Goal: Task Accomplishment & Management: Manage account settings

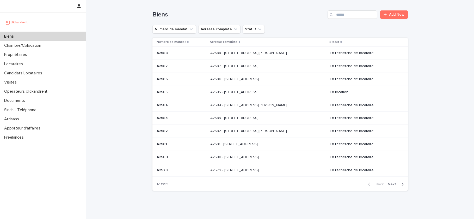
click at [352, 21] on div "Biens Add New" at bounding box center [281, 12] width 256 height 25
click at [352, 17] on input "Search" at bounding box center [353, 14] width 50 height 8
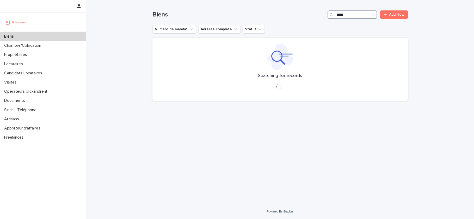
type input "*****"
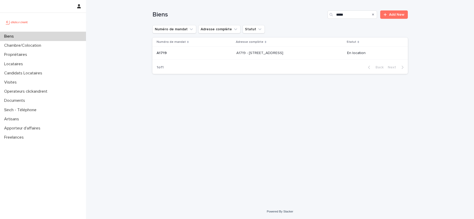
click at [343, 57] on div "A1719 - 412 Boulevard National, Marseille 13003 A1719 - 412 Boulevard National,…" at bounding box center [290, 53] width 107 height 9
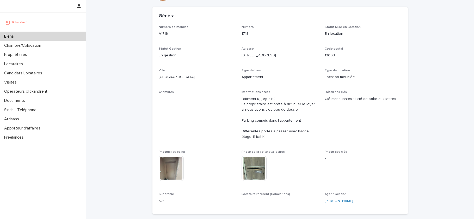
scroll to position [34, 0]
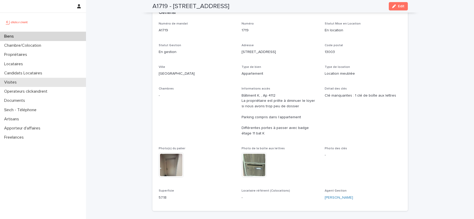
click at [29, 78] on div "Visites" at bounding box center [43, 82] width 86 height 9
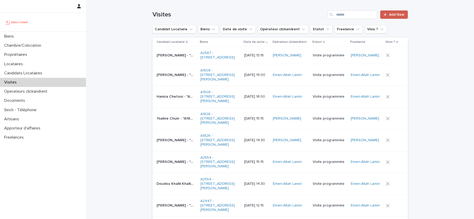
click at [396, 12] on link "Add New" at bounding box center [393, 14] width 27 height 8
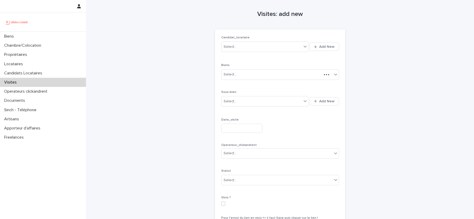
click at [65, 83] on div "Visites" at bounding box center [43, 82] width 86 height 9
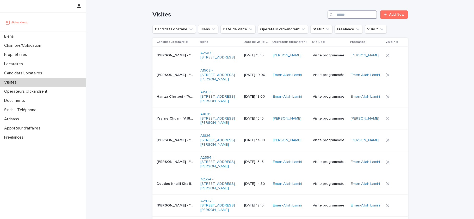
click at [341, 16] on input "Search" at bounding box center [353, 14] width 50 height 8
paste input "**********"
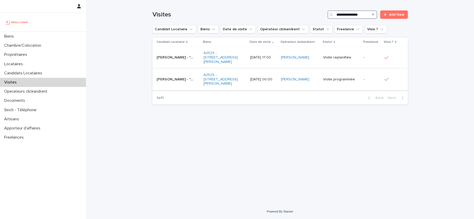
type input "**********"
click at [265, 77] on p "13/10/2025 00:00" at bounding box center [263, 79] width 27 height 4
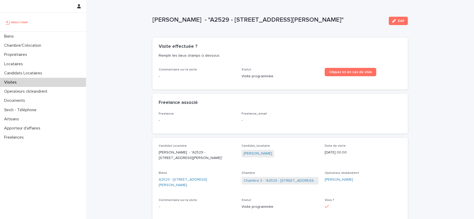
click at [393, 16] on div "Edit" at bounding box center [397, 20] width 21 height 21
click at [392, 19] on icon "button" at bounding box center [394, 21] width 4 height 4
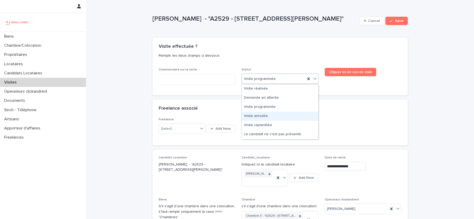
click at [270, 115] on div "Visite annulée" at bounding box center [280, 116] width 76 height 9
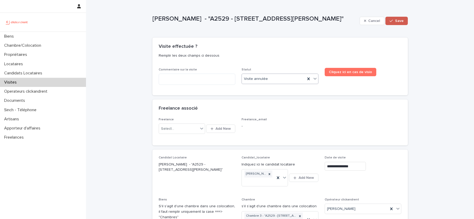
click at [393, 22] on icon "button" at bounding box center [391, 21] width 3 height 4
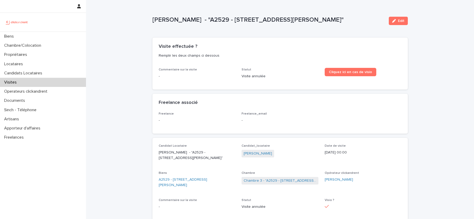
click at [256, 76] on p "Visite annulée" at bounding box center [280, 76] width 77 height 5
copy div "Visite annulée Cliquez ici en cas de visio Loading... Saving…"
click at [393, 19] on icon "button" at bounding box center [394, 21] width 4 height 4
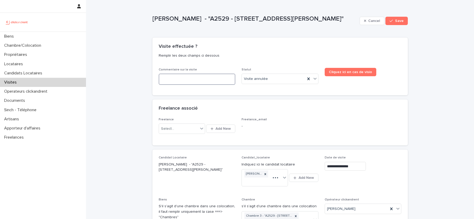
click at [200, 76] on textarea at bounding box center [197, 79] width 77 height 11
paste textarea "**********"
type textarea "**********"
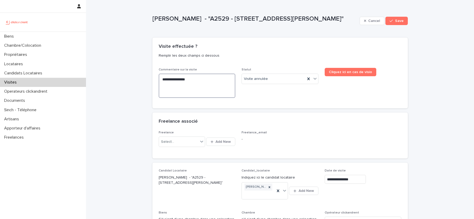
type textarea "**********"
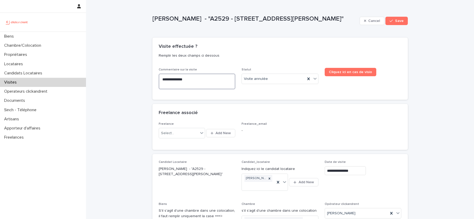
type textarea "**********"
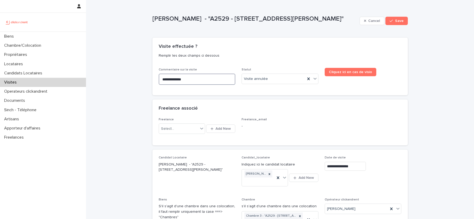
type textarea "**********"
click at [394, 20] on div "button" at bounding box center [392, 21] width 5 height 4
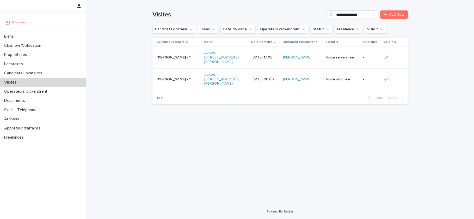
click at [273, 58] on p "13/10/2025 17:00" at bounding box center [265, 57] width 27 height 4
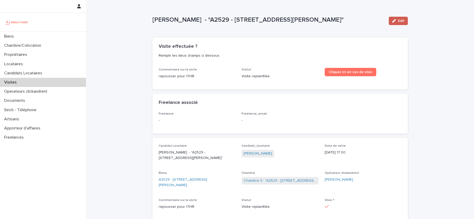
click at [400, 19] on span "Edit" at bounding box center [401, 21] width 7 height 4
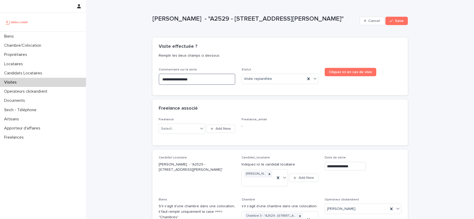
click at [203, 80] on textarea "**********" at bounding box center [197, 79] width 77 height 11
paste textarea
type textarea "**********"
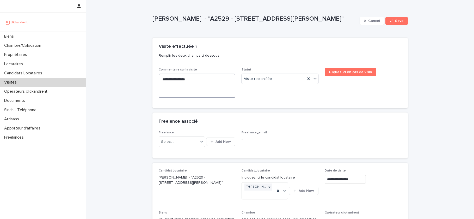
type textarea "**********"
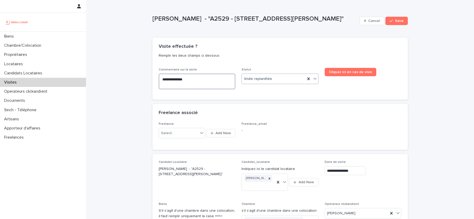
type textarea "**********"
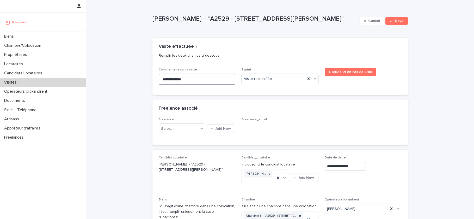
type textarea "**********"
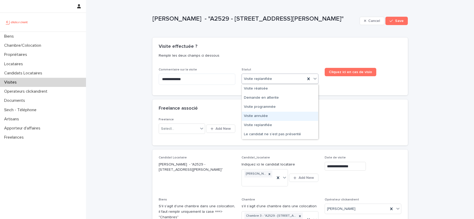
click at [275, 115] on div "Visite annulée" at bounding box center [280, 116] width 76 height 9
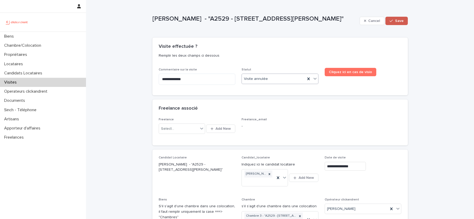
click at [394, 20] on div "button" at bounding box center [392, 21] width 5 height 4
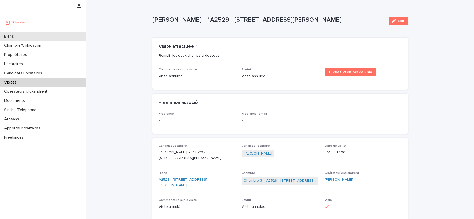
click at [40, 41] on div "Biens" at bounding box center [43, 36] width 86 height 9
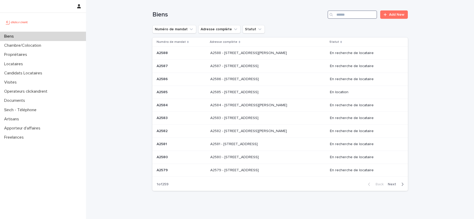
click at [349, 14] on input "Search" at bounding box center [353, 14] width 50 height 8
paste input "**********"
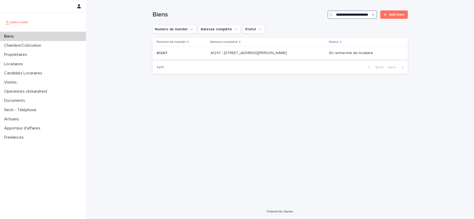
type input "**********"
click at [228, 54] on p "A1247 - [STREET_ADDRESS][PERSON_NAME]" at bounding box center [249, 52] width 77 height 5
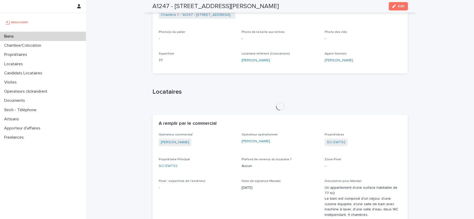
scroll to position [154, 0]
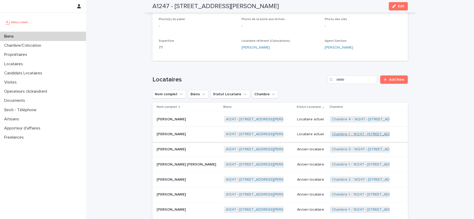
click at [345, 134] on link "Chambre 1 - "A1247 - 1 rue Charlotte Perriand, Clichy-la-Garenne 92110"" at bounding box center [381, 134] width 99 height 4
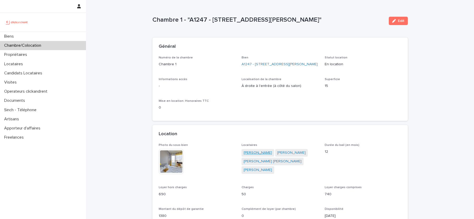
click at [272, 155] on link "Tom-antoine Julien Lavaud" at bounding box center [258, 152] width 28 height 5
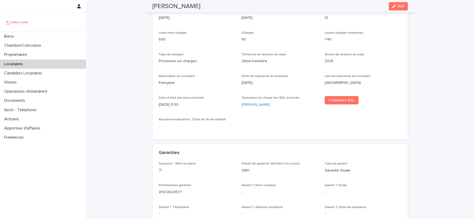
scroll to position [227, 0]
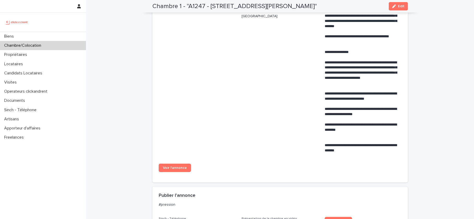
scroll to position [184, 0]
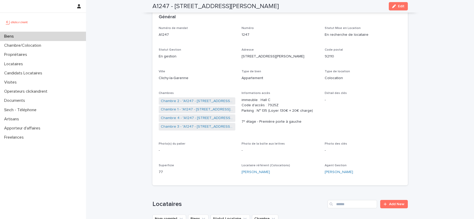
scroll to position [22, 0]
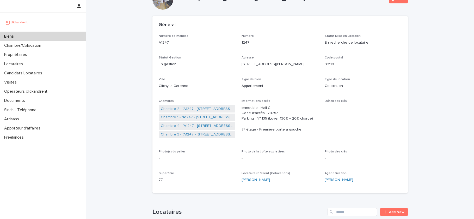
click at [197, 134] on link "Chambre 3 - "A1247 - [STREET_ADDRESS][PERSON_NAME]"" at bounding box center [197, 134] width 73 height 5
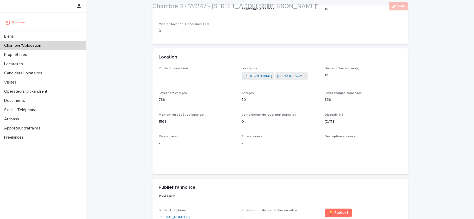
scroll to position [109, 0]
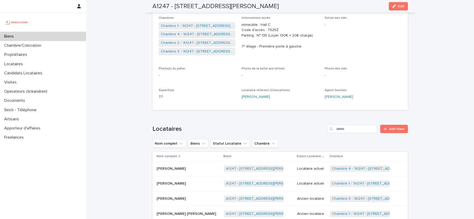
scroll to position [104, 0]
click at [362, 184] on link "Chambre 1 - "A1247 - 1 rue Charlotte Perriand, Clichy-la-Garenne 92110"" at bounding box center [381, 184] width 99 height 4
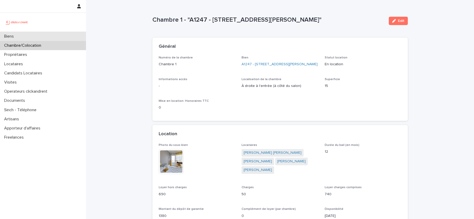
click at [39, 39] on div "Biens" at bounding box center [43, 36] width 86 height 9
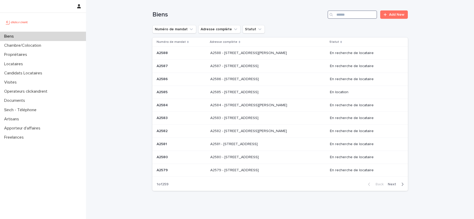
click at [367, 11] on input "Search" at bounding box center [353, 14] width 50 height 8
paste input "**********"
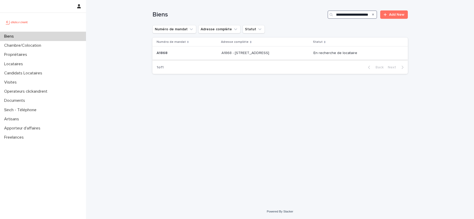
type input "**********"
click at [232, 55] on p "A1868 - 7 rue des Petites Maries, Marseille 13001" at bounding box center [246, 52] width 49 height 5
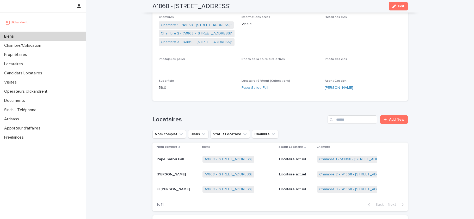
scroll to position [106, 0]
click at [337, 159] on link "Chambre 1 - "A1868 - 7 rue des Petites Maries, Marseille 13001"" at bounding box center [354, 158] width 71 height 4
click at [337, 173] on link "Chambre 2 - "A1868 - 7 rue des Petites Maries, Marseille 13001"" at bounding box center [355, 174] width 72 height 4
click at [337, 188] on link "Chambre 3 - "A1868 - 7 rue des Petites Maries, Marseille 13001"" at bounding box center [355, 188] width 72 height 4
click at [74, 32] on div "Biens" at bounding box center [43, 36] width 86 height 9
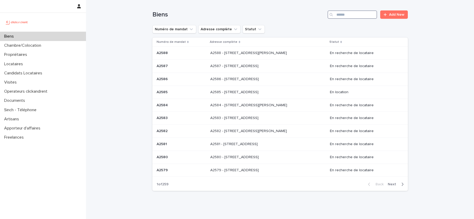
click at [350, 14] on input "Search" at bounding box center [353, 14] width 50 height 8
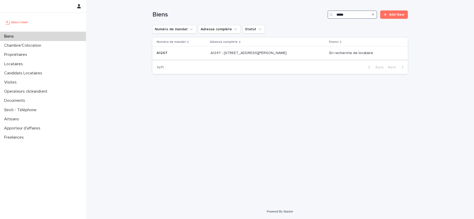
type input "*****"
click at [275, 51] on p "A1247 - [STREET_ADDRESS][PERSON_NAME]" at bounding box center [249, 52] width 77 height 5
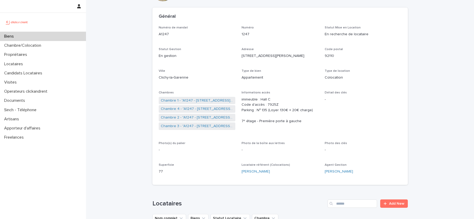
scroll to position [32, 0]
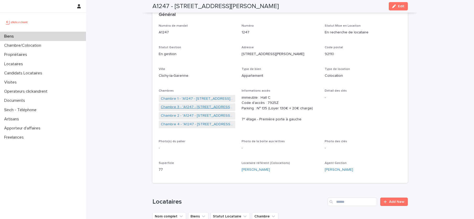
click at [206, 108] on link "Chambre 3 - "A1247 - [STREET_ADDRESS][PERSON_NAME]"" at bounding box center [197, 106] width 73 height 5
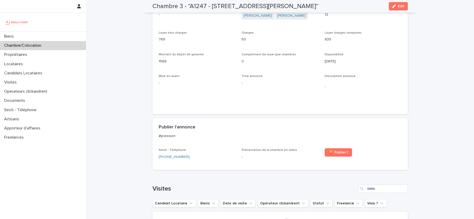
scroll to position [136, 0]
click at [52, 38] on div "Biens" at bounding box center [43, 36] width 86 height 9
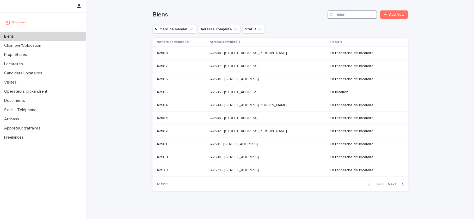
click at [357, 17] on input "Search" at bounding box center [353, 14] width 50 height 8
paste input "**********"
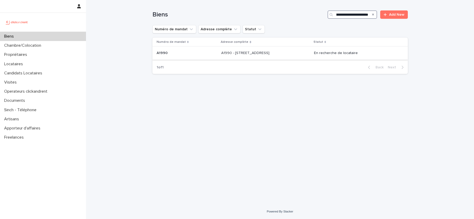
type input "**********"
click at [271, 50] on p "A1990 - 21 Avenue Nationale, Massy 91300" at bounding box center [245, 52] width 49 height 5
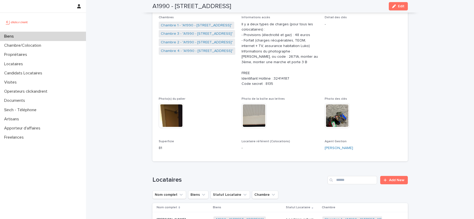
scroll to position [76, 0]
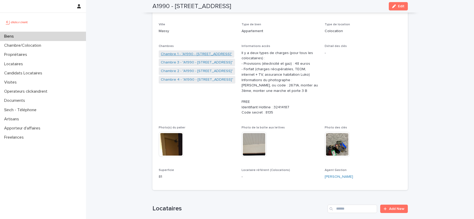
click at [198, 55] on link "Chambre 1 - "A1990 - 21 Avenue Nationale, Massy 91300"" at bounding box center [196, 53] width 71 height 5
click at [196, 72] on link "Chambre 2 - "A1990 - 21 Avenue Nationale, Massy 91300"" at bounding box center [197, 70] width 72 height 5
click at [199, 63] on link "Chambre 3 - "A1990 - 21 Avenue Nationale, Massy 91300"" at bounding box center [197, 62] width 72 height 5
click at [199, 80] on link "Chambre 4 - "A1990 - 21 Avenue Nationale, Massy 91300"" at bounding box center [197, 79] width 72 height 5
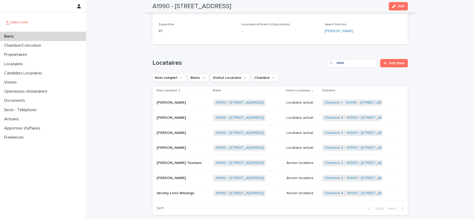
scroll to position [275, 0]
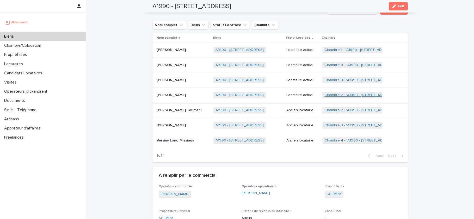
click at [342, 94] on link "Chambre 2 - "A1990 - 21 Avenue Nationale, Massy 91300"" at bounding box center [361, 95] width 72 height 4
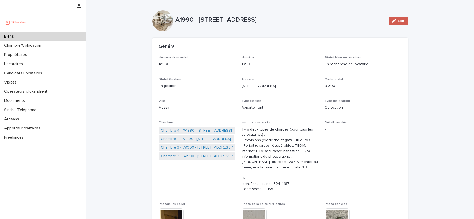
click at [400, 20] on span "Edit" at bounding box center [401, 21] width 7 height 4
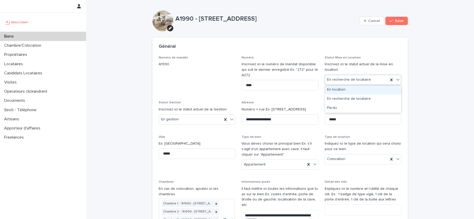
click at [346, 90] on div "En location" at bounding box center [363, 89] width 76 height 9
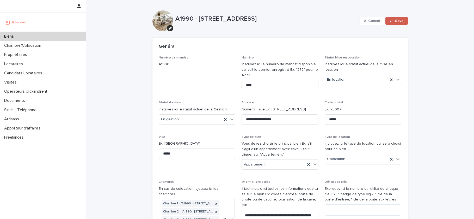
click at [402, 21] on span "Save" at bounding box center [399, 21] width 9 height 4
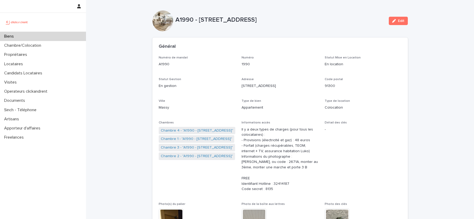
click at [53, 37] on div "Biens" at bounding box center [43, 36] width 86 height 9
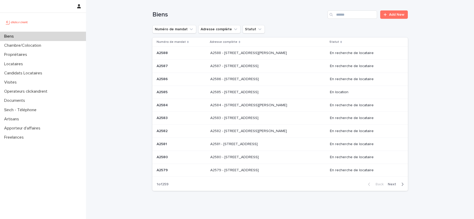
click at [336, 11] on div "Search" at bounding box center [332, 14] width 8 height 8
click at [336, 13] on div "Search" at bounding box center [332, 14] width 8 height 8
click at [345, 15] on input "Search" at bounding box center [353, 14] width 50 height 8
paste input "**********"
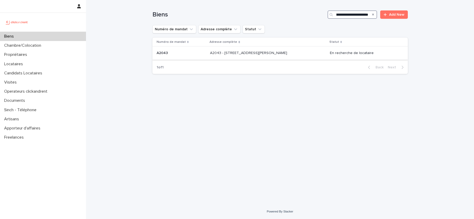
type input "**********"
click at [271, 54] on p "A2043 - 5 Rue Jean Bart, Amiens 80000" at bounding box center [249, 52] width 78 height 5
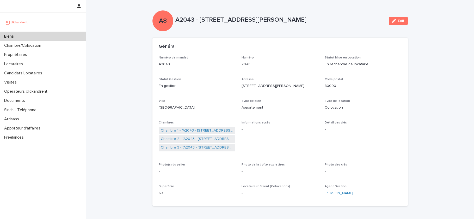
click at [16, 35] on p "Biens" at bounding box center [10, 36] width 16 height 5
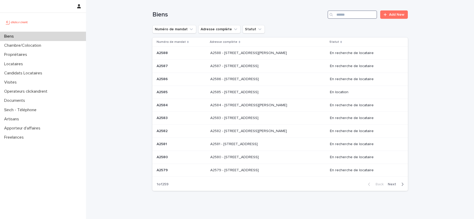
click at [359, 19] on input "Search" at bounding box center [353, 14] width 50 height 8
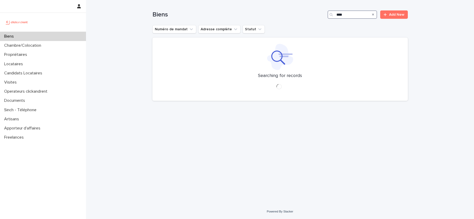
type input "****"
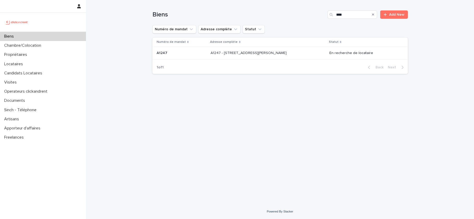
click at [268, 58] on td "A1247 - 1 rue Charlotte Perriand, Clichy-la-Garenne 92110 A1247 - 1 rue Charlot…" at bounding box center [268, 53] width 119 height 13
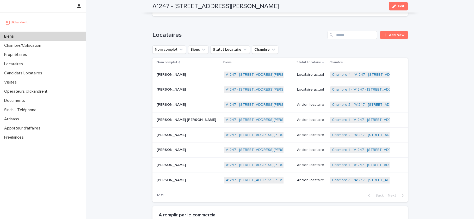
scroll to position [197, 0]
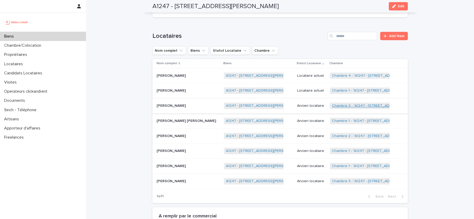
click at [346, 106] on link "Chambre 3 - "A1247 - [STREET_ADDRESS][PERSON_NAME]"" at bounding box center [382, 106] width 100 height 4
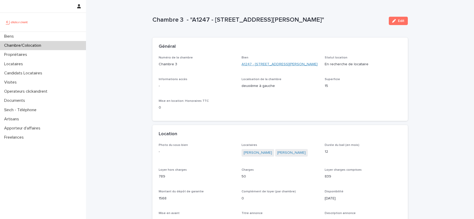
click at [269, 64] on link "A1247 - [STREET_ADDRESS][PERSON_NAME]" at bounding box center [280, 64] width 76 height 5
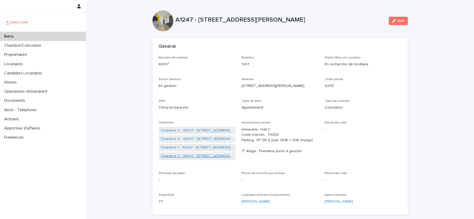
click at [195, 157] on link "Chambre 3 - "A1247 - [STREET_ADDRESS][PERSON_NAME]"" at bounding box center [197, 155] width 73 height 5
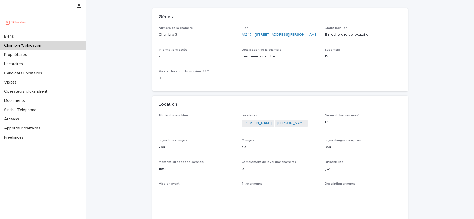
scroll to position [79, 0]
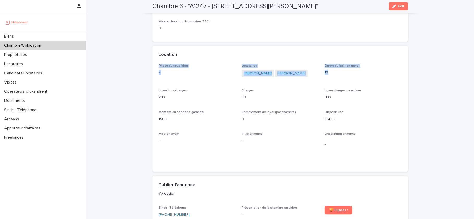
drag, startPoint x: 158, startPoint y: 70, endPoint x: 195, endPoint y: 93, distance: 43.6
click at [195, 93] on div "Photo du sous-bien - Locataires Nico Neubauer Baptiste Paquereau Durée du bail …" at bounding box center [281, 118] width 256 height 108
drag, startPoint x: 326, startPoint y: 117, endPoint x: 350, endPoint y: 128, distance: 27.1
click at [350, 126] on div "Disponibilité 28/10/2025" at bounding box center [363, 117] width 77 height 15
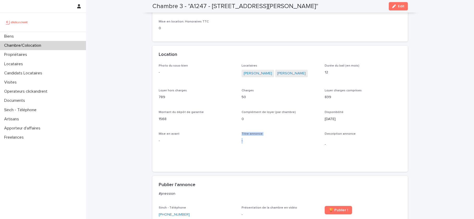
drag, startPoint x: 241, startPoint y: 138, endPoint x: 264, endPoint y: 166, distance: 36.3
click at [264, 165] on div "Photo du sous-bien - Locataires Nico Neubauer Baptiste Paquereau Durée du bail …" at bounding box center [280, 114] width 243 height 101
drag, startPoint x: 323, startPoint y: 133, endPoint x: 354, endPoint y: 156, distance: 39.1
click at [354, 156] on div "Photo du sous-bien - Locataires Nico Neubauer Baptiste Paquereau Durée du bail …" at bounding box center [280, 114] width 243 height 101
click at [354, 151] on div "-" at bounding box center [363, 144] width 77 height 13
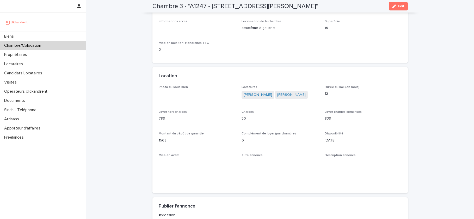
scroll to position [56, 0]
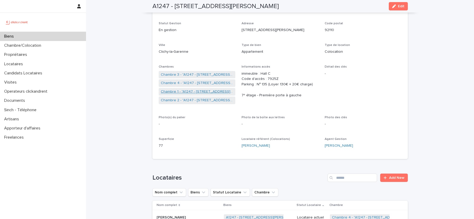
click at [208, 93] on link "Chambre 1 - "A1247 - 1 rue Charlotte Perriand, Clichy-la-Garenne 92110"" at bounding box center [197, 91] width 73 height 5
click at [210, 75] on link "Chambre 3 - "A1247 - [STREET_ADDRESS][PERSON_NAME]"" at bounding box center [197, 74] width 73 height 5
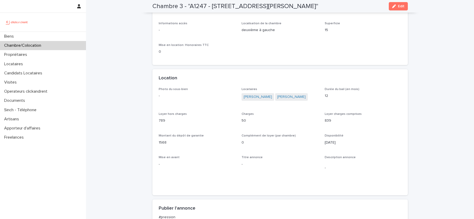
click at [392, 11] on div "Chambre 3 - "A1247 - 1 rue Charlotte Perriand, Clichy-la-Garenne 92110" Edit" at bounding box center [281, 6] width 256 height 13
click at [396, 8] on icon "button" at bounding box center [394, 6] width 4 height 4
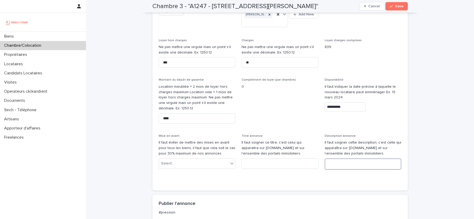
click at [339, 164] on textarea at bounding box center [363, 163] width 77 height 11
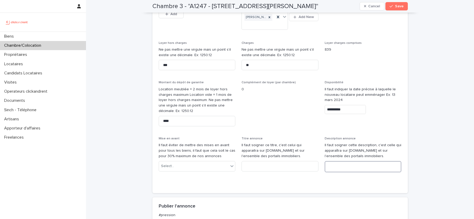
paste textarea "**********"
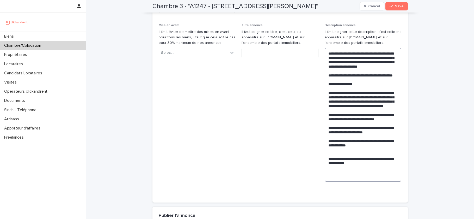
scroll to position [333, 0]
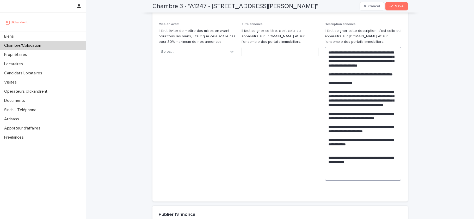
type textarea "**********"
click at [273, 54] on input at bounding box center [280, 52] width 77 height 10
paste input "**********"
type input "**********"
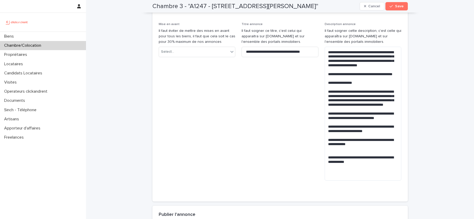
scroll to position [0, 0]
click at [279, 82] on span "**********" at bounding box center [280, 103] width 77 height 162
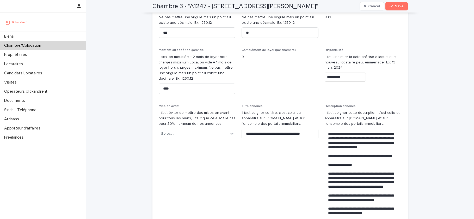
scroll to position [250, 0]
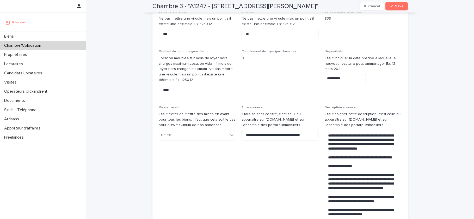
click at [345, 74] on input "**********" at bounding box center [345, 78] width 41 height 9
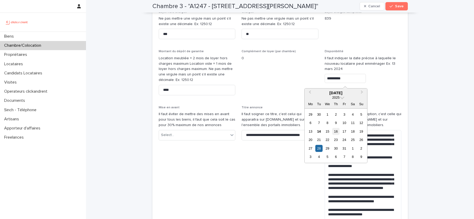
click at [336, 132] on div "16" at bounding box center [335, 131] width 7 height 7
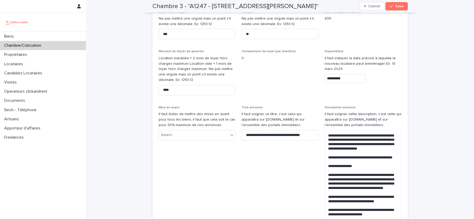
type input "**********"
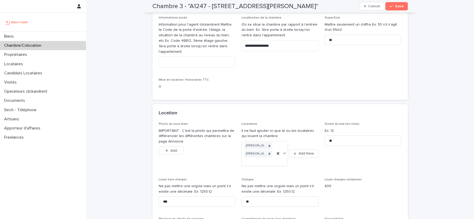
scroll to position [99, 0]
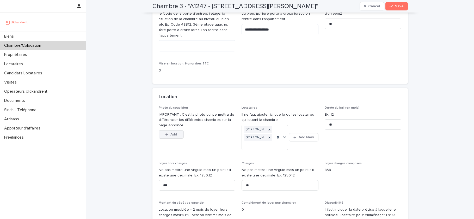
click at [163, 138] on button "Add" at bounding box center [171, 134] width 25 height 8
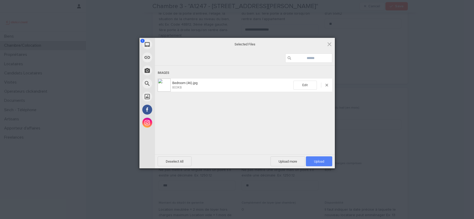
click at [320, 162] on span "Upload 1" at bounding box center [319, 161] width 10 height 4
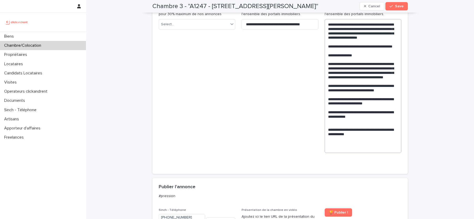
scroll to position [372, 0]
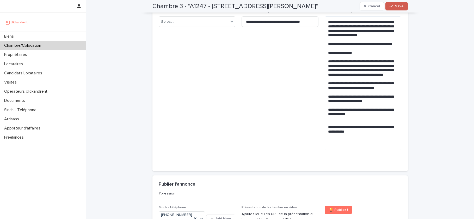
click at [401, 9] on button "Save" at bounding box center [397, 6] width 22 height 8
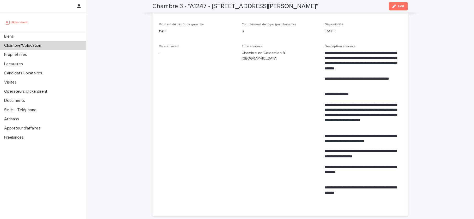
scroll to position [272, 0]
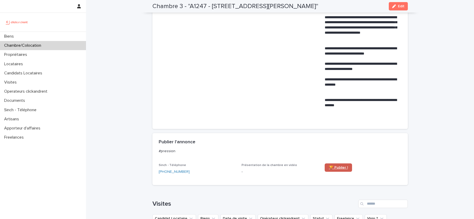
click at [332, 169] on span "🏆 Publier !" at bounding box center [338, 168] width 19 height 4
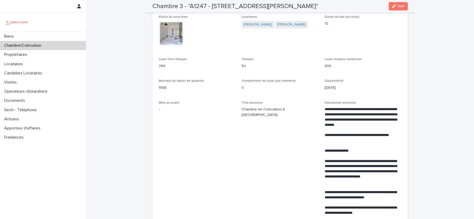
scroll to position [0, 0]
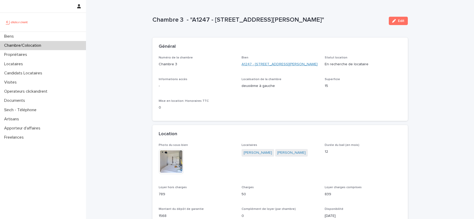
click at [272, 63] on link "A1247 - [STREET_ADDRESS][PERSON_NAME]" at bounding box center [280, 64] width 76 height 5
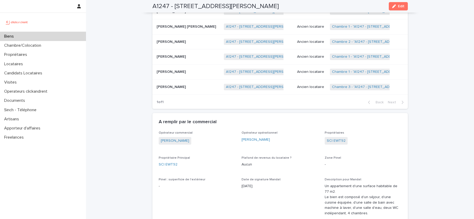
scroll to position [290, 0]
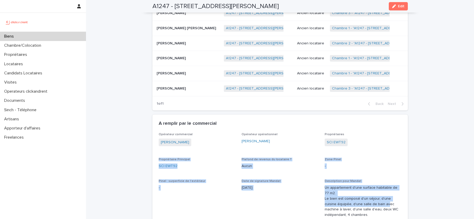
drag, startPoint x: 375, startPoint y: 204, endPoint x: 375, endPoint y: 147, distance: 56.6
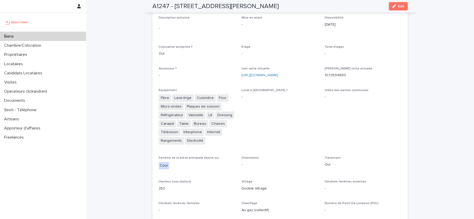
scroll to position [1098, 0]
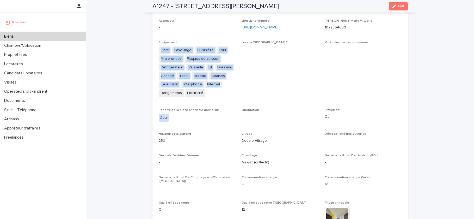
drag, startPoint x: 222, startPoint y: 93, endPoint x: 160, endPoint y: 51, distance: 75.1
click at [160, 51] on div "Fibre Lave-linge Cuisinière Four Micro-ondes Plaques de cuisson Réfrigérateur V…" at bounding box center [197, 71] width 77 height 51
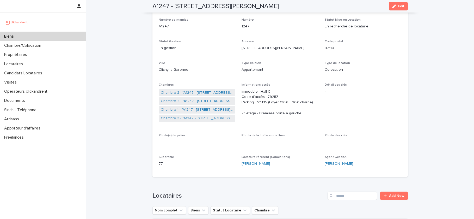
scroll to position [0, 0]
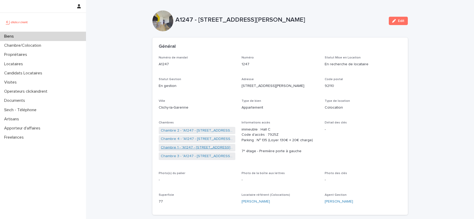
click at [185, 147] on link "Chambre 1 - "A1247 - 1 rue Charlotte Perriand, Clichy-la-Garenne 92110"" at bounding box center [197, 147] width 73 height 5
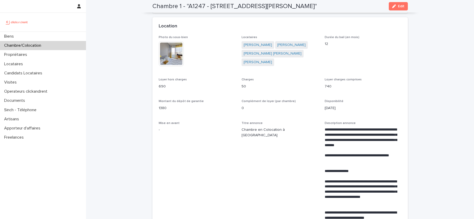
scroll to position [84, 0]
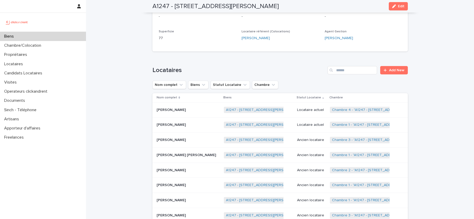
scroll to position [178, 0]
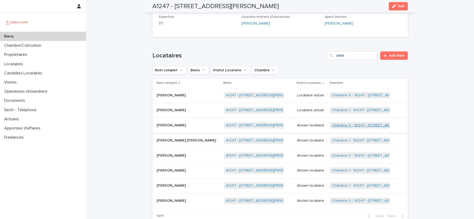
click at [362, 127] on link "Chambre 3 - "A1247 - [STREET_ADDRESS][PERSON_NAME]"" at bounding box center [382, 125] width 100 height 4
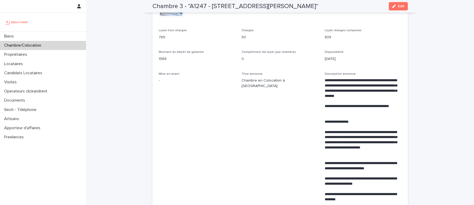
scroll to position [161, 0]
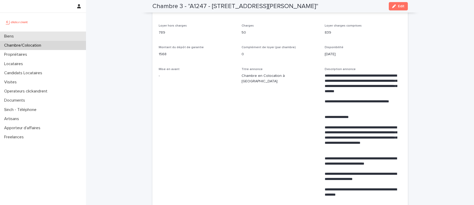
click at [14, 36] on p "Biens" at bounding box center [10, 36] width 16 height 5
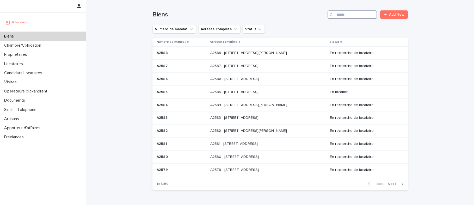
click at [371, 16] on input "Search" at bounding box center [353, 14] width 50 height 8
paste input "*****"
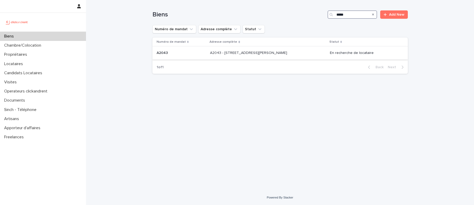
type input "*****"
click at [217, 51] on p "A2043 - 5 Rue Jean Bart, Amiens 80000" at bounding box center [249, 52] width 78 height 5
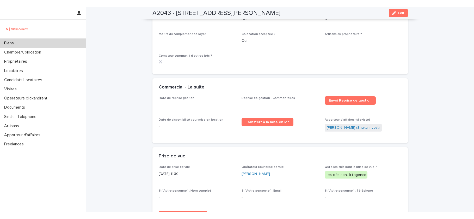
scroll to position [667, 0]
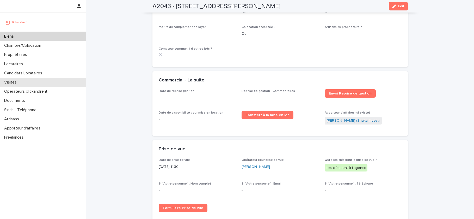
click at [18, 78] on div "Visites" at bounding box center [43, 82] width 86 height 9
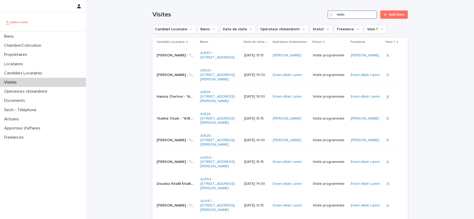
click at [348, 16] on input "Search" at bounding box center [353, 14] width 50 height 8
paste input "**********"
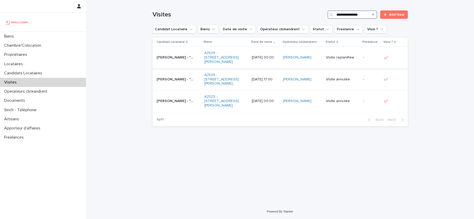
type input "**********"
click at [345, 58] on p "Visite replanifiée" at bounding box center [342, 57] width 33 height 4
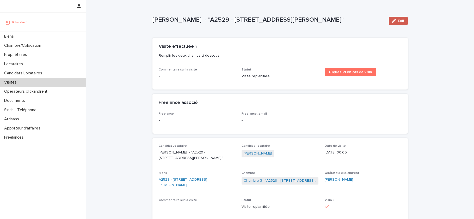
click at [401, 21] on span "Edit" at bounding box center [401, 21] width 7 height 4
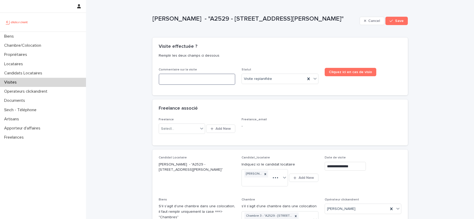
click at [186, 83] on textarea at bounding box center [197, 79] width 77 height 11
click at [274, 81] on div "Visite replanifiée" at bounding box center [274, 79] width 64 height 9
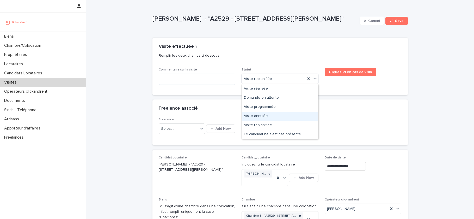
click at [265, 117] on div "Visite annulée" at bounding box center [280, 116] width 76 height 9
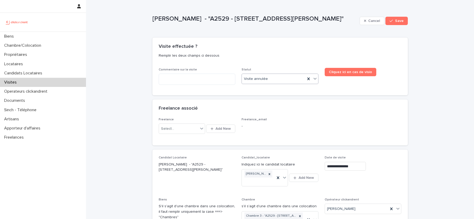
click at [271, 77] on div "Visite annulée" at bounding box center [274, 79] width 64 height 9
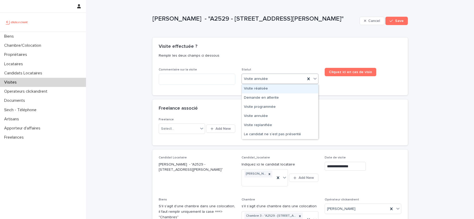
click at [271, 77] on div "Visite annulée" at bounding box center [274, 79] width 64 height 9
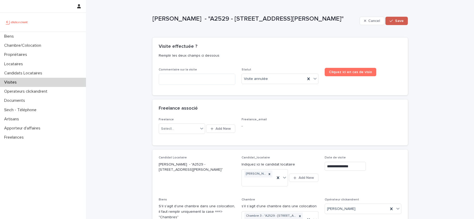
click at [394, 22] on div "button" at bounding box center [392, 21] width 5 height 4
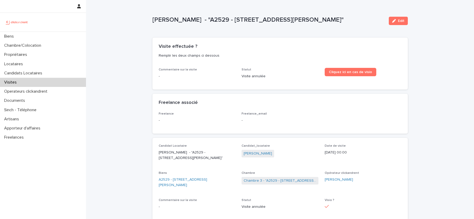
click at [261, 77] on p "Visite annulée" at bounding box center [280, 76] width 77 height 5
copy div "Visite annulée Cliquez ici en cas de visio Loading... Saving…"
click at [396, 17] on button "Edit" at bounding box center [398, 21] width 19 height 8
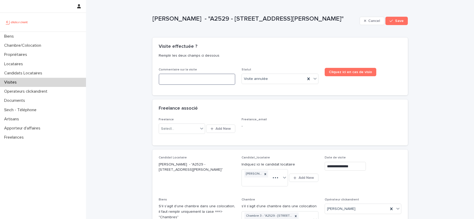
click at [174, 77] on textarea at bounding box center [197, 79] width 77 height 11
paste textarea "**********"
type textarea "**********"
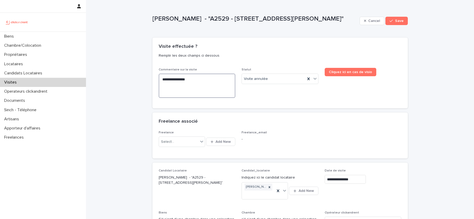
type textarea "**********"
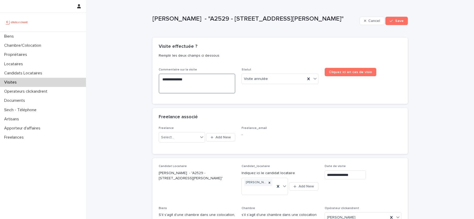
type textarea "**********"
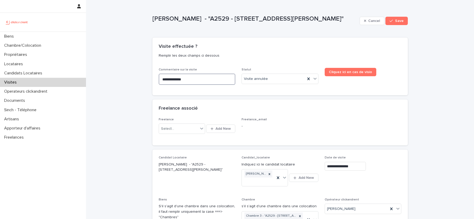
type textarea "**********"
click at [395, 20] on div "button" at bounding box center [392, 21] width 5 height 4
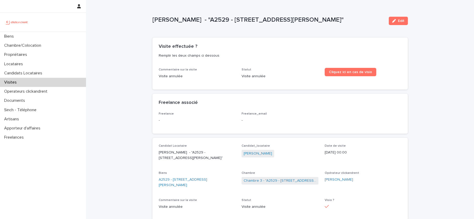
click at [177, 16] on p "Ismail Bamhaoued - "A2529 - 14 rue Honoré de Balzac, Garges-lès-Gonesse 95140"" at bounding box center [269, 20] width 232 height 8
drag, startPoint x: 177, startPoint y: 14, endPoint x: 159, endPoint y: 14, distance: 17.5
click at [159, 16] on p "Ismail Bamhaoued - "A2529 - 14 rue Honoré de Balzac, Garges-lès-Gonesse 95140"" at bounding box center [269, 20] width 232 height 8
copy p "Ismail Bamhaoued"
click at [35, 83] on div "Visites" at bounding box center [43, 82] width 86 height 9
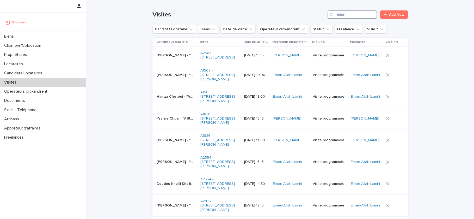
click at [369, 14] on input "Search" at bounding box center [353, 14] width 50 height 8
paste input "**********"
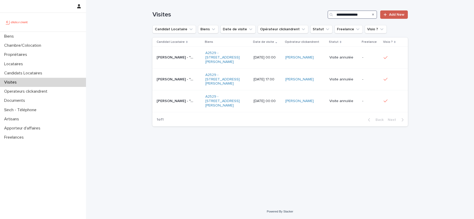
type input "**********"
click at [395, 12] on link "Add New" at bounding box center [393, 14] width 27 height 8
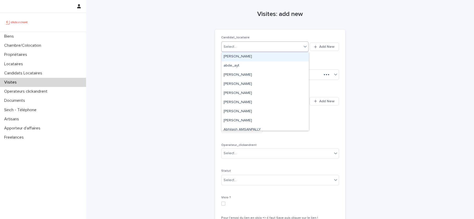
click at [249, 46] on div "Select..." at bounding box center [262, 47] width 81 height 9
paste input "**********"
type input "**********"
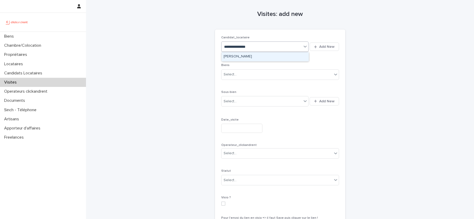
click at [255, 59] on div "Ismail Bamhaoued" at bounding box center [265, 56] width 87 height 9
click at [249, 75] on div "Select..." at bounding box center [277, 74] width 111 height 9
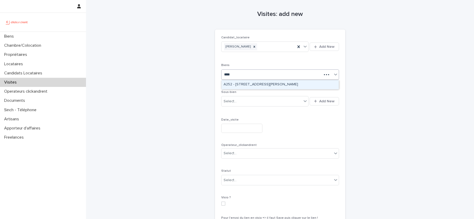
type input "*****"
click at [262, 85] on div "A2529 - 14 rue Honoré de Balzac, Garges-lès-Gonesse 95140" at bounding box center [280, 84] width 117 height 9
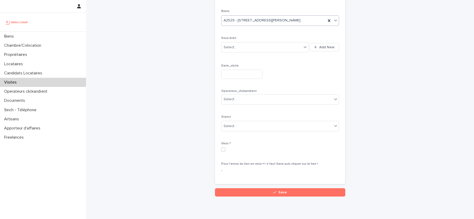
scroll to position [56, 0]
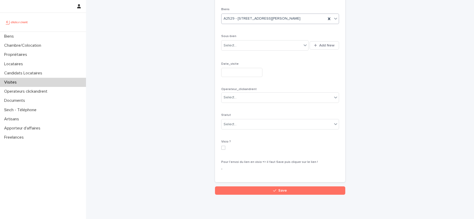
click at [238, 72] on input "text" at bounding box center [241, 72] width 41 height 9
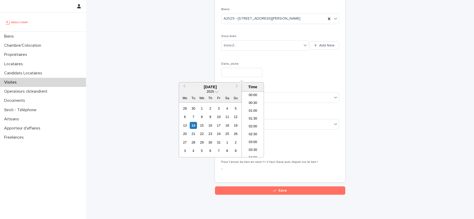
scroll to position [167, 0]
click at [193, 124] on div "14" at bounding box center [193, 125] width 7 height 7
click at [253, 125] on li "17:00" at bounding box center [253, 126] width 22 height 8
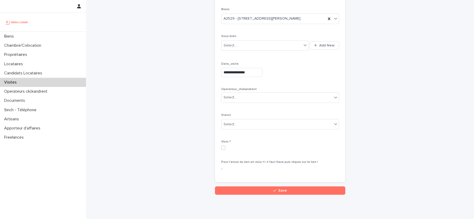
type input "**********"
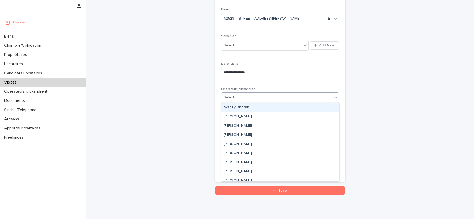
click at [267, 98] on div "Select..." at bounding box center [277, 97] width 111 height 9
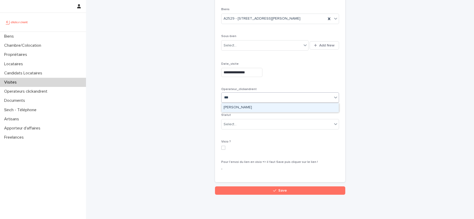
type input "****"
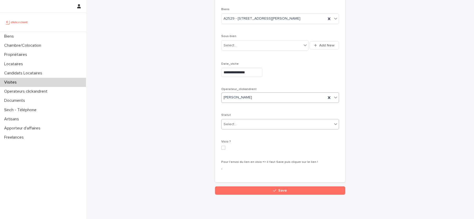
click at [268, 123] on div "Select..." at bounding box center [277, 124] width 111 height 9
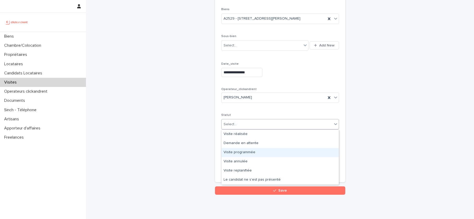
click at [253, 153] on div "Visite programmée" at bounding box center [280, 152] width 117 height 9
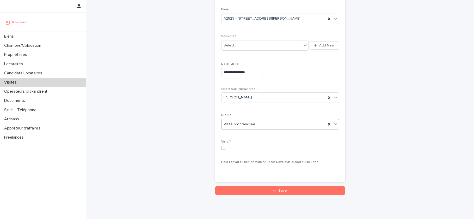
click at [224, 150] on div "Visio ?" at bounding box center [280, 147] width 118 height 14
click at [225, 149] on span at bounding box center [223, 148] width 4 height 4
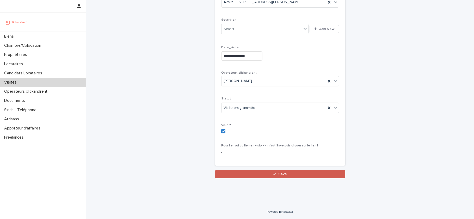
click at [282, 176] on span "Save" at bounding box center [283, 174] width 9 height 4
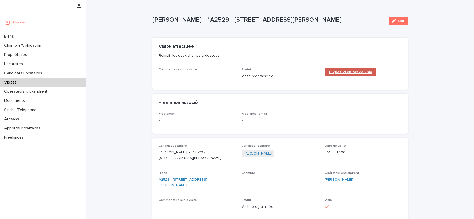
click at [346, 73] on span "Cliquez ici en cas de visio" at bounding box center [350, 72] width 43 height 4
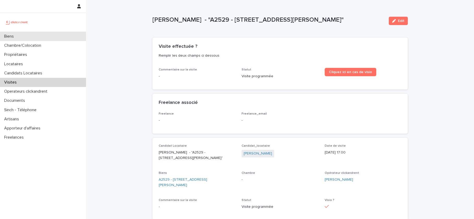
click at [25, 38] on div "Biens" at bounding box center [43, 36] width 86 height 9
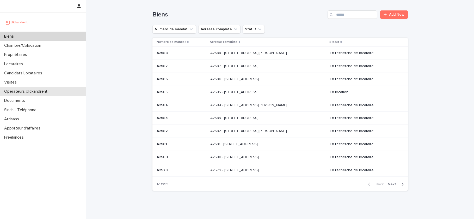
click at [24, 87] on div "Operateurs clickandrent" at bounding box center [43, 91] width 86 height 9
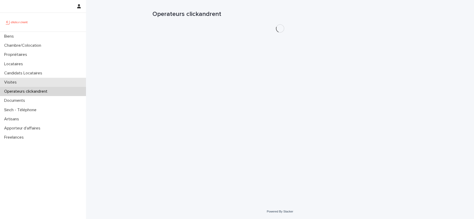
click at [31, 82] on div "Visites" at bounding box center [43, 82] width 86 height 9
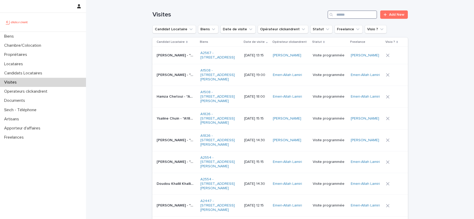
click at [349, 12] on input "Search" at bounding box center [353, 14] width 50 height 8
paste input "**********"
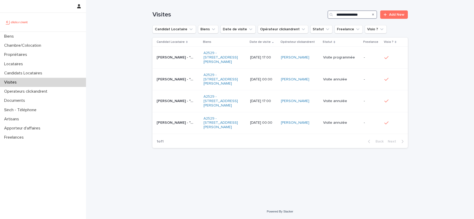
type input "**********"
click at [302, 172] on div "**********" at bounding box center [280, 95] width 261 height 191
click at [28, 40] on div "Biens" at bounding box center [43, 36] width 86 height 9
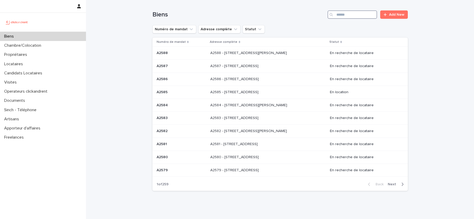
click at [342, 12] on input "Search" at bounding box center [353, 14] width 50 height 8
click at [339, 13] on input "Search" at bounding box center [353, 14] width 50 height 8
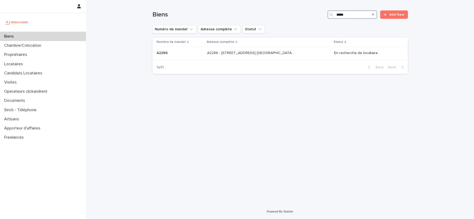
type input "*****"
click at [283, 52] on p "A2286 - 5 allée du Dr. Schalow, Aulnay-sous-Bois 93600" at bounding box center [251, 52] width 88 height 5
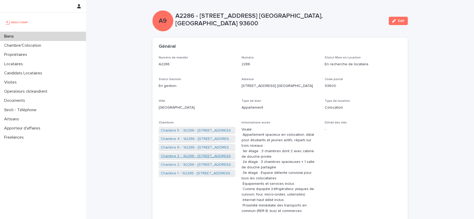
click at [203, 155] on link "Chambre 3 - "A2286 - 5 allée du Dr. Schalow, Aulnay-sous-Bois 93600"" at bounding box center [197, 155] width 73 height 5
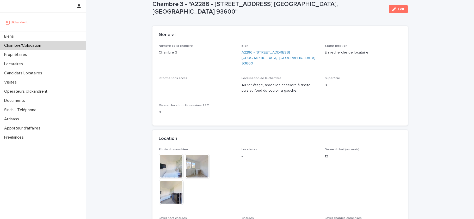
scroll to position [9, 0]
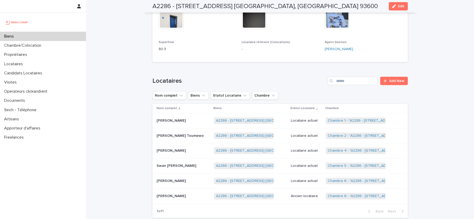
scroll to position [318, 0]
click at [344, 118] on link "Chambre 1 - "A2286 - 5 allée du Dr. Schalow, Aulnay-sous-Bois 93600"" at bounding box center [407, 120] width 159 height 4
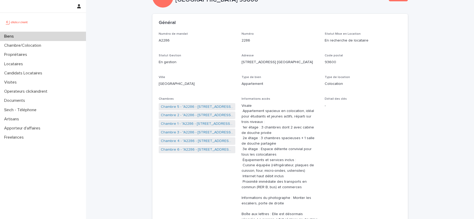
scroll to position [43, 0]
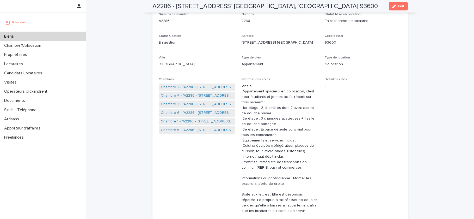
click at [204, 111] on link "Chambre 6 - "A2286 - 5 allée du Dr. Schalow, Aulnay-sous-Bois 93600"" at bounding box center [197, 112] width 73 height 5
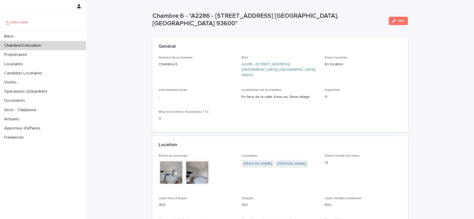
scroll to position [22, 0]
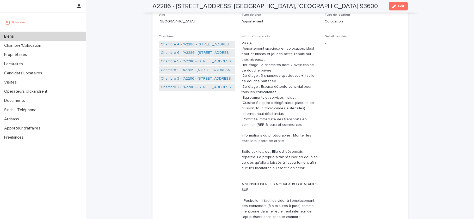
scroll to position [83, 0]
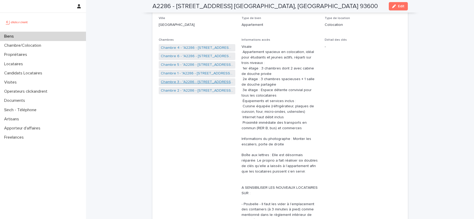
click at [203, 83] on link "Chambre 3 - "A2286 - 5 allée du Dr. Schalow, Aulnay-sous-Bois 93600"" at bounding box center [197, 81] width 73 height 5
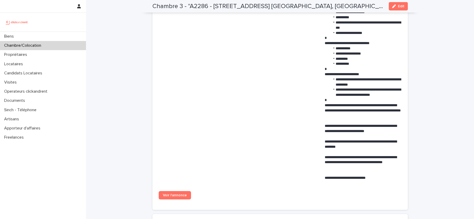
scroll to position [402, 0]
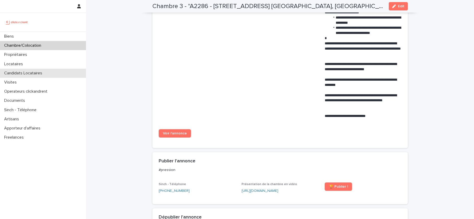
click at [27, 73] on p "Candidats Locataires" at bounding box center [24, 73] width 44 height 5
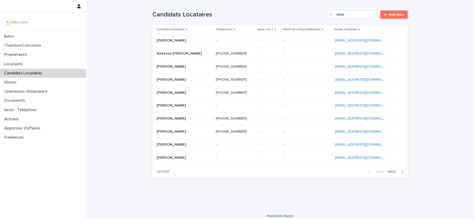
click at [45, 76] on div "Candidats Locataires" at bounding box center [43, 73] width 86 height 9
click at [351, 15] on input "Search" at bounding box center [353, 14] width 50 height 8
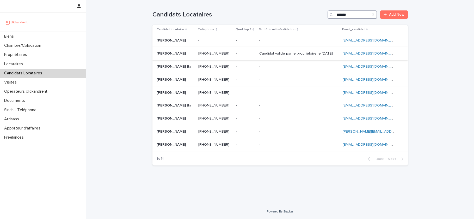
type input "*******"
click at [187, 53] on p "Thierno djenabou Diallo" at bounding box center [172, 52] width 30 height 5
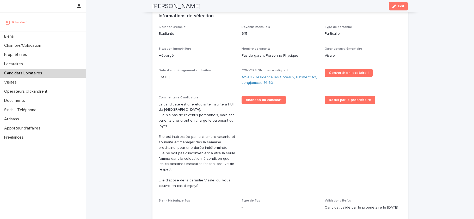
scroll to position [141, 0]
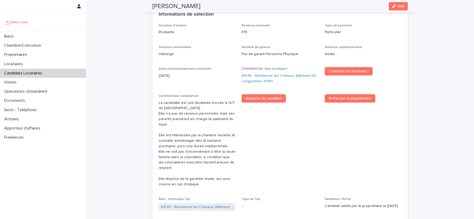
click at [286, 97] on div "Abandon du candidat" at bounding box center [280, 98] width 77 height 8
click at [275, 99] on span "Abandon du candidat" at bounding box center [264, 98] width 36 height 4
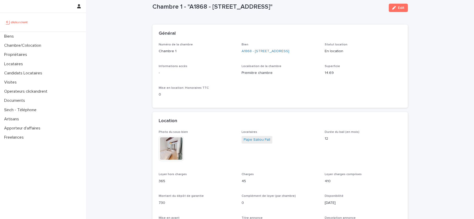
scroll to position [20, 0]
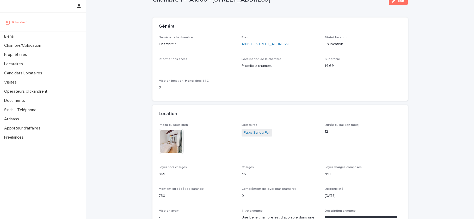
click at [268, 135] on link "Pape Saliou Fall" at bounding box center [257, 132] width 27 height 5
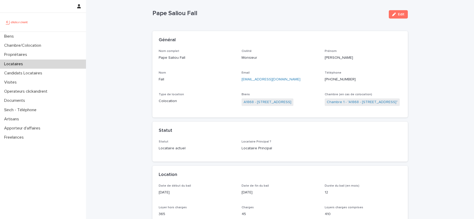
scroll to position [7, 0]
click at [276, 102] on link "A1868 - [STREET_ADDRESS]" at bounding box center [268, 101] width 48 height 5
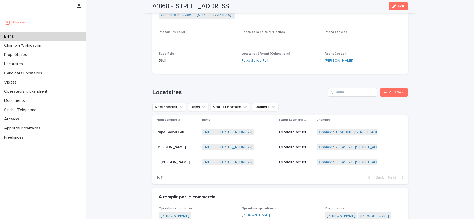
scroll to position [133, 0]
click at [176, 132] on p "Pape Saliou Fall" at bounding box center [171, 131] width 28 height 5
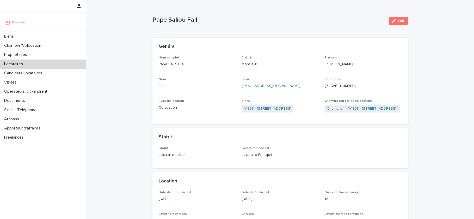
click at [284, 108] on link "A1868 - [STREET_ADDRESS]" at bounding box center [268, 108] width 48 height 5
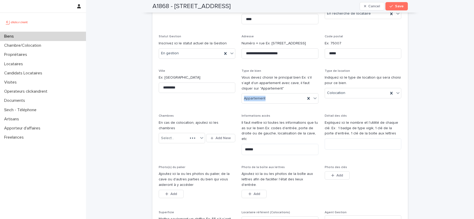
scroll to position [274, 0]
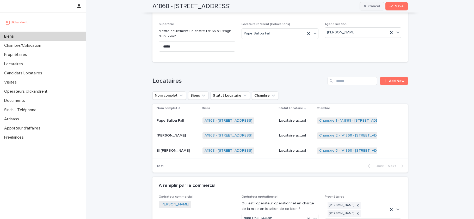
click at [365, 7] on icon "button" at bounding box center [365, 6] width 2 height 4
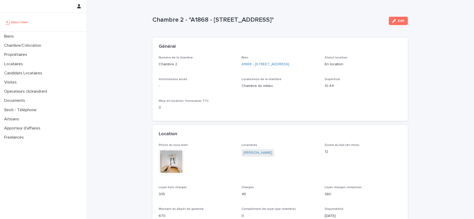
scroll to position [11, 0]
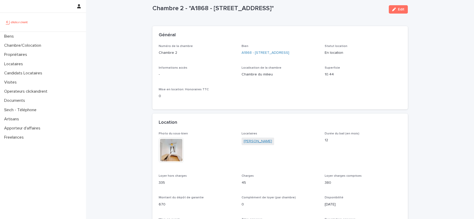
click at [251, 144] on link "Ibou Faye" at bounding box center [258, 140] width 28 height 5
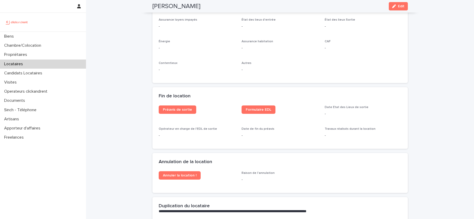
scroll to position [599, 0]
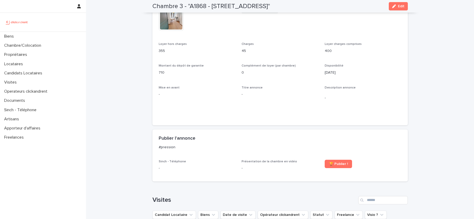
scroll to position [117, 0]
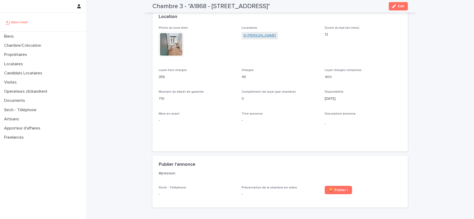
click at [271, 38] on link "El Hadji Amadou Diallo" at bounding box center [260, 35] width 32 height 5
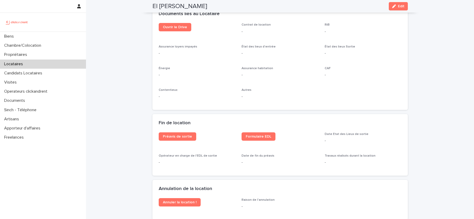
scroll to position [573, 0]
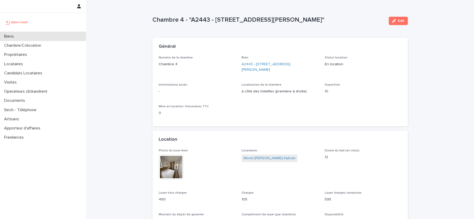
click at [60, 39] on div "Biens" at bounding box center [43, 36] width 86 height 9
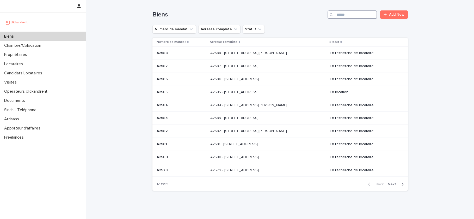
click at [359, 17] on input "Search" at bounding box center [353, 14] width 50 height 8
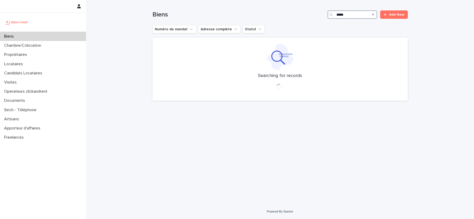
type input "*****"
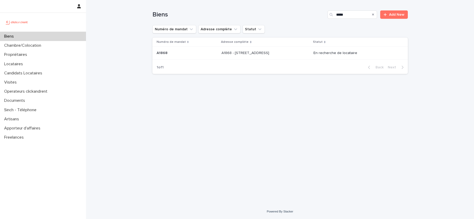
click at [245, 56] on div "A1868 - [STREET_ADDRESS][GEOGRAPHIC_DATA] A1868 - [STREET_ADDRESS]" at bounding box center [266, 53] width 88 height 9
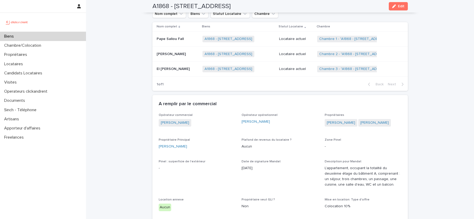
scroll to position [179, 0]
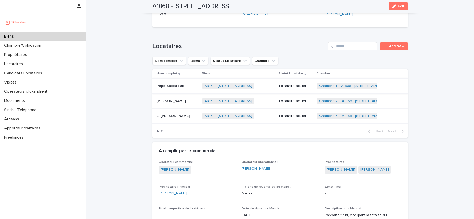
click at [360, 86] on link "Chambre 1 - "A1868 - 7 rue des Petites Maries, Marseille 13001"" at bounding box center [354, 86] width 71 height 4
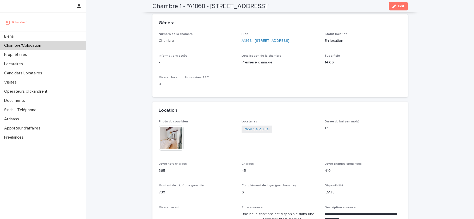
scroll to position [14, 0]
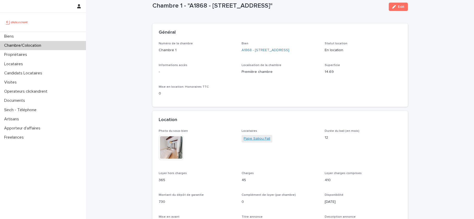
click at [264, 141] on link "Pape Saliou Fall" at bounding box center [257, 138] width 27 height 5
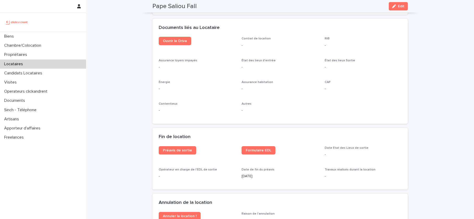
scroll to position [565, 0]
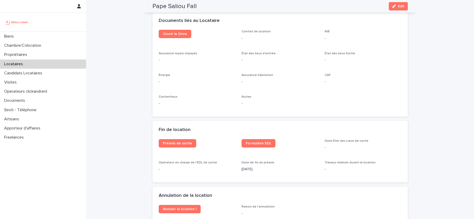
click at [258, 167] on p "13/10/2025" at bounding box center [280, 168] width 77 height 5
copy p "13/10/2025"
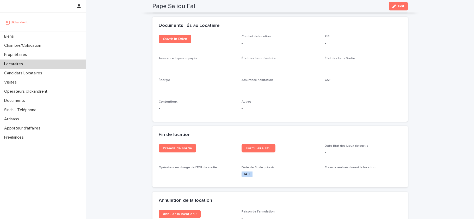
scroll to position [560, 0]
click at [183, 151] on link "Préavis de sortie" at bounding box center [178, 148] width 38 height 8
click at [251, 148] on span "Formulaire EDL" at bounding box center [259, 149] width 26 height 4
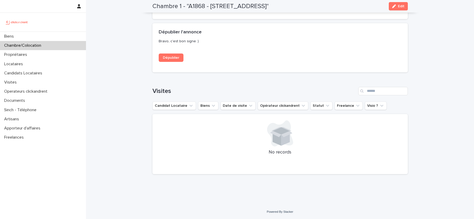
scroll to position [410, 0]
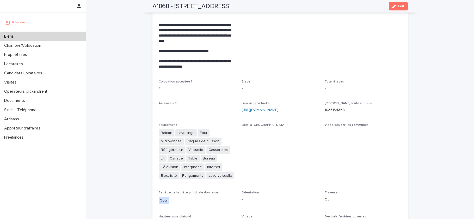
scroll to position [1006, 0]
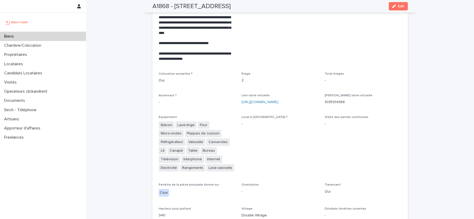
click at [211, 166] on div "Equipement Balcon Lave-linge Four Micro-ondes Plaques de cuisson Réfrigérateur …" at bounding box center [197, 145] width 77 height 61
click at [274, 100] on link "https://my.matterport.com/show/?m=wZzbU4J5h77" at bounding box center [260, 102] width 37 height 4
click at [259, 100] on link "https://my.matterport.com/show/?m=wZzbU4J5h77" at bounding box center [260, 102] width 37 height 4
click at [279, 100] on link "https://my.matterport.com/show/?m=wZzbU4J5h77" at bounding box center [260, 102] width 37 height 4
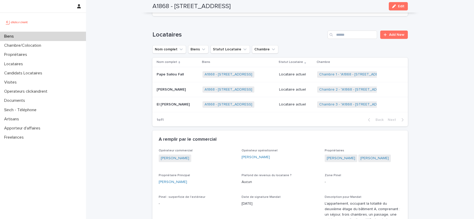
scroll to position [177, 0]
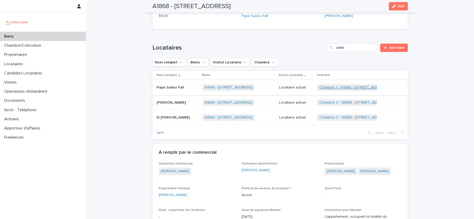
click at [335, 88] on link "Chambre 1 - "A1868 - 7 rue des Petites Maries, Marseille 13001"" at bounding box center [354, 87] width 71 height 4
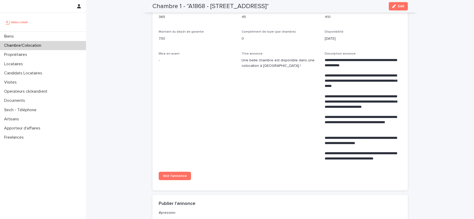
scroll to position [109, 0]
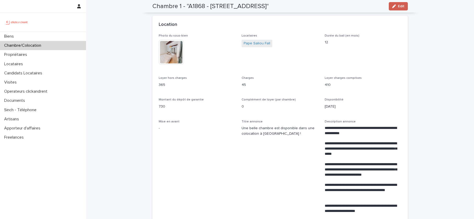
click at [400, 8] on button "Edit" at bounding box center [398, 6] width 19 height 8
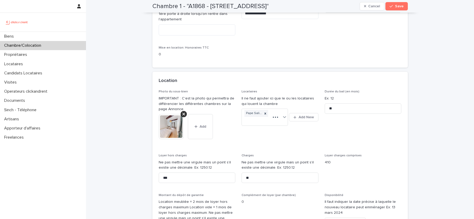
scroll to position [149, 0]
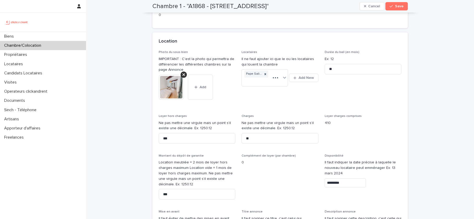
click at [334, 187] on input "*********" at bounding box center [345, 182] width 41 height 9
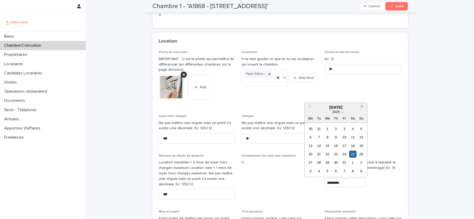
click at [363, 105] on button "Next Month" at bounding box center [363, 107] width 8 height 8
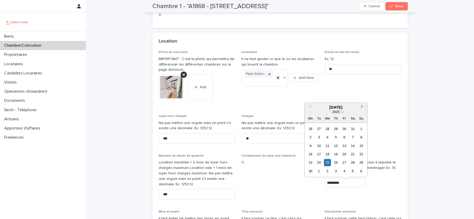
click at [363, 105] on button "Next Month" at bounding box center [363, 107] width 8 height 8
click at [336, 183] on input "*********" at bounding box center [345, 182] width 41 height 9
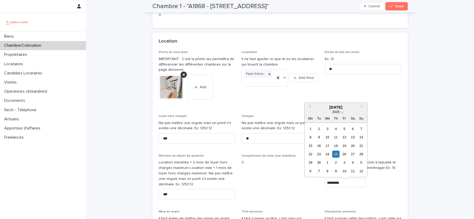
click at [336, 183] on input "*********" at bounding box center [345, 182] width 41 height 9
paste input "*"
click at [293, 185] on span "Complément de loyer (par chambre) 0" at bounding box center [280, 179] width 77 height 50
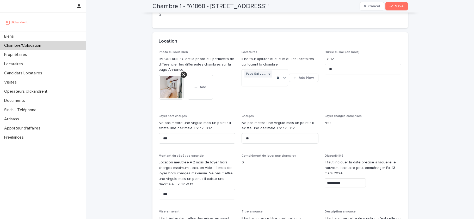
click at [337, 182] on input "**********" at bounding box center [345, 182] width 41 height 9
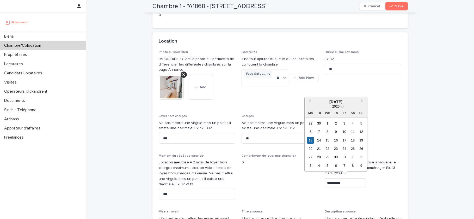
click at [336, 183] on input "**********" at bounding box center [345, 182] width 41 height 9
type input "**********"
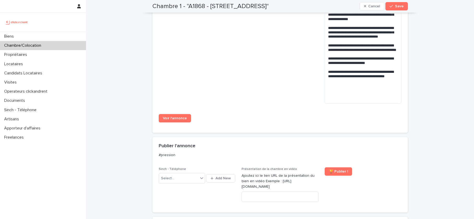
scroll to position [394, 0]
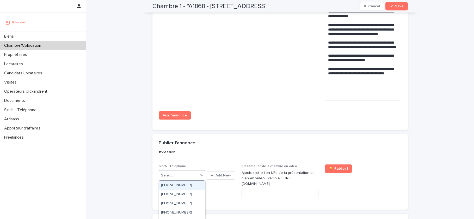
click at [201, 173] on icon at bounding box center [201, 174] width 5 height 5
click at [196, 201] on div "+33755517176" at bounding box center [182, 198] width 46 height 9
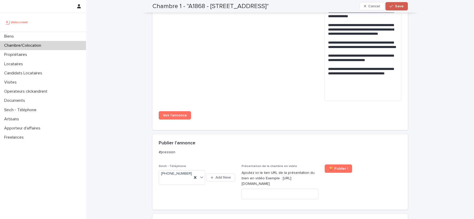
click at [401, 5] on span "Save" at bounding box center [399, 6] width 9 height 4
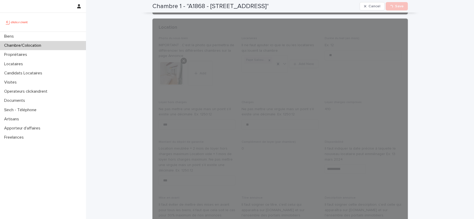
scroll to position [0, 0]
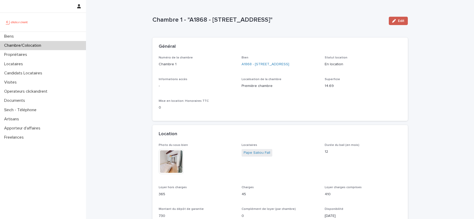
click at [407, 19] on button "Edit" at bounding box center [398, 21] width 19 height 8
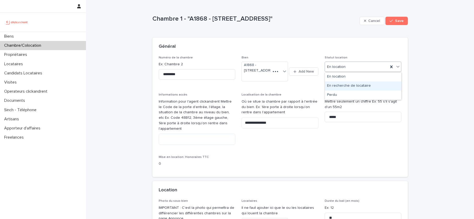
click at [341, 84] on div "En recherche de locataire" at bounding box center [363, 85] width 76 height 9
click at [403, 21] on span "Save" at bounding box center [399, 21] width 9 height 4
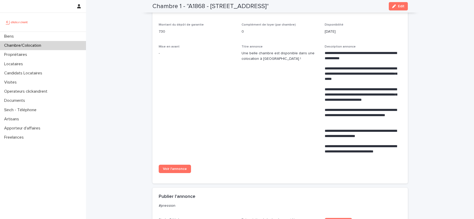
scroll to position [97, 0]
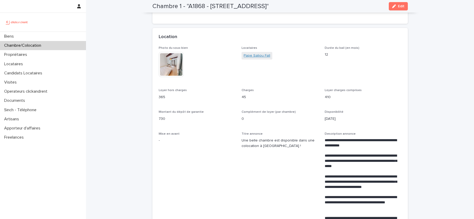
click at [258, 58] on link "Pape Saliou Fall" at bounding box center [257, 55] width 27 height 5
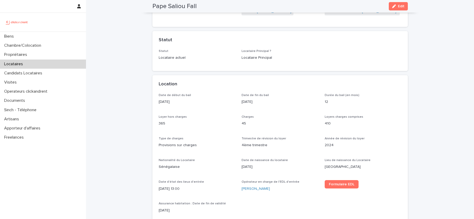
scroll to position [414, 0]
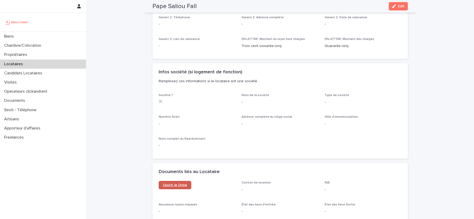
click at [179, 187] on link "Ouvrir le Drive" at bounding box center [175, 185] width 33 height 8
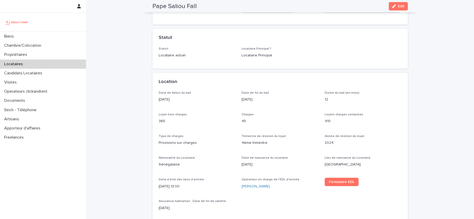
scroll to position [0, 0]
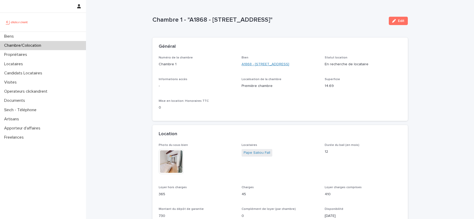
click at [280, 63] on link "A1868 - 7 rue des Petites Maries, Marseille 13001" at bounding box center [266, 64] width 48 height 5
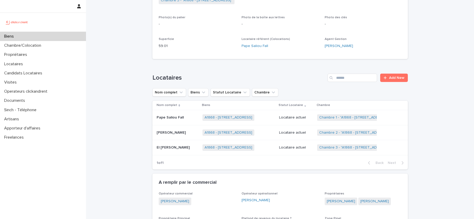
scroll to position [162, 0]
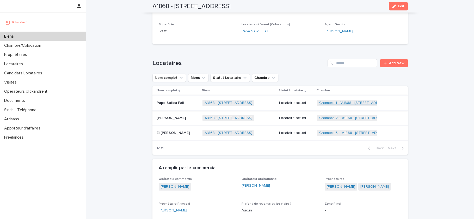
click at [356, 102] on link "Chambre 1 - "A1868 - 7 rue des Petites Maries, Marseille 13001"" at bounding box center [354, 103] width 71 height 4
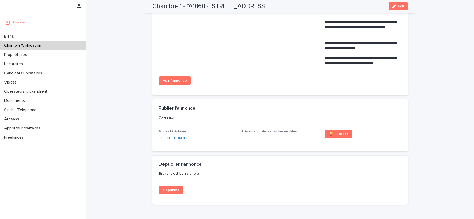
scroll to position [286, 0]
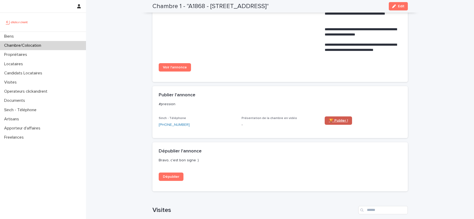
click at [339, 123] on link "🏆 Publier !" at bounding box center [338, 120] width 27 height 8
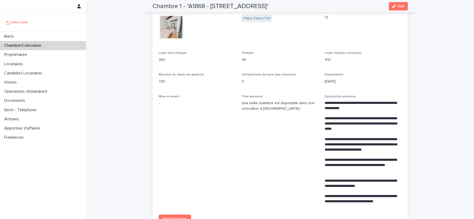
scroll to position [128, 0]
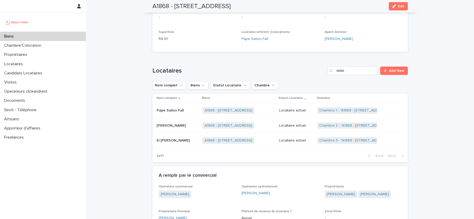
scroll to position [157, 0]
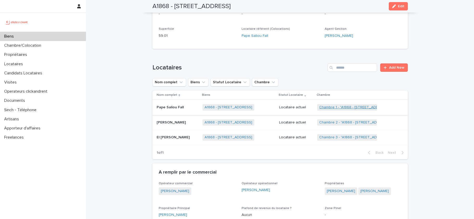
click at [342, 107] on link "Chambre 1 - "A1868 - 7 rue des Petites Maries, Marseille 13001"" at bounding box center [354, 107] width 71 height 4
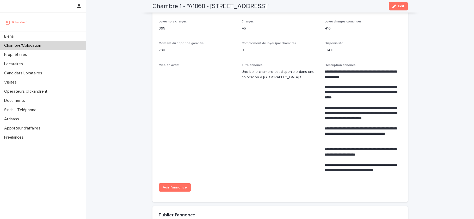
scroll to position [200, 0]
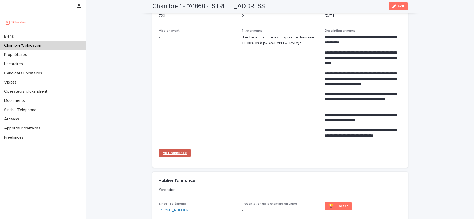
click at [172, 155] on span "Voir l'annonce" at bounding box center [175, 153] width 24 height 4
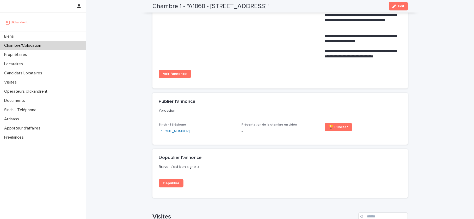
scroll to position [290, 0]
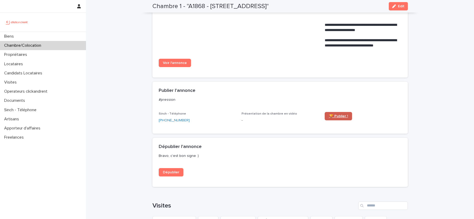
click at [333, 120] on link "🏆 Publier !" at bounding box center [338, 116] width 27 height 8
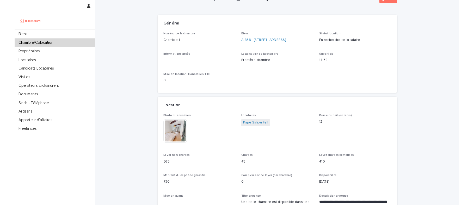
scroll to position [0, 0]
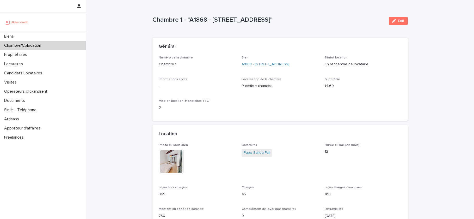
click at [171, 164] on img at bounding box center [171, 161] width 25 height 25
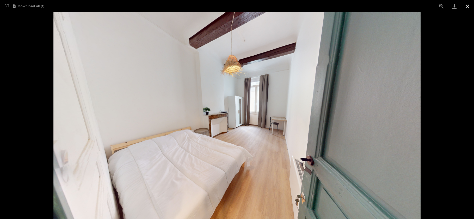
click at [468, 6] on button "Close gallery" at bounding box center [467, 6] width 13 height 12
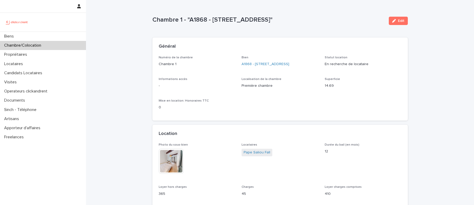
click at [219, 110] on p "0" at bounding box center [197, 107] width 77 height 5
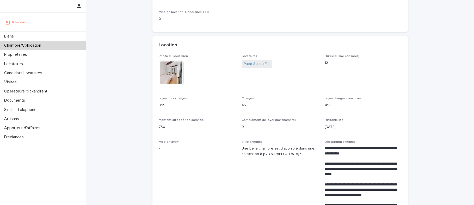
scroll to position [124, 0]
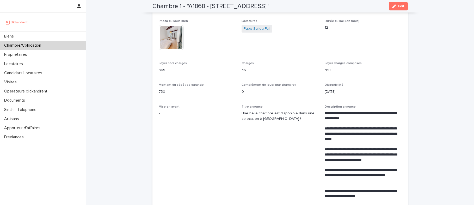
click at [44, 43] on p "Chambre/Colocation" at bounding box center [23, 45] width 43 height 5
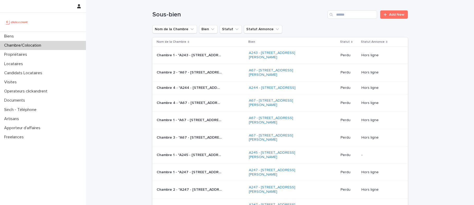
click at [390, 12] on link "Add New" at bounding box center [393, 14] width 27 height 8
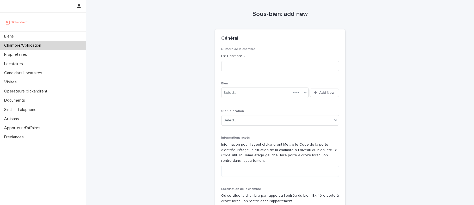
click at [49, 47] on div "Chambre/Colocation" at bounding box center [43, 45] width 86 height 9
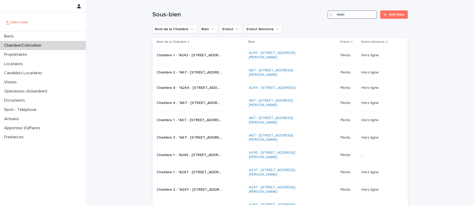
click at [349, 14] on input "Search" at bounding box center [353, 14] width 50 height 8
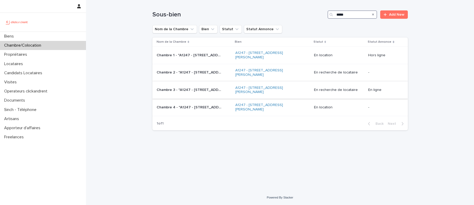
type input "*****"
click at [179, 89] on p "Chambre 3 - "A1247 - [STREET_ADDRESS][PERSON_NAME]"" at bounding box center [190, 89] width 66 height 5
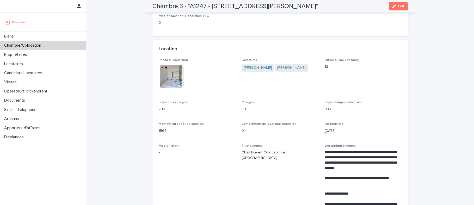
scroll to position [85, 0]
click at [269, 70] on link "[PERSON_NAME]" at bounding box center [258, 67] width 28 height 5
click at [295, 70] on link "Nico Neubauer" at bounding box center [291, 67] width 28 height 5
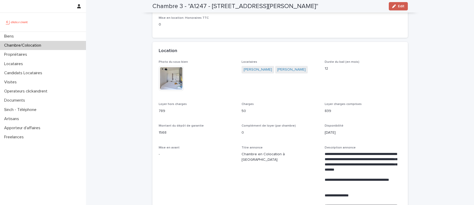
click at [397, 4] on div "button" at bounding box center [395, 6] width 6 height 4
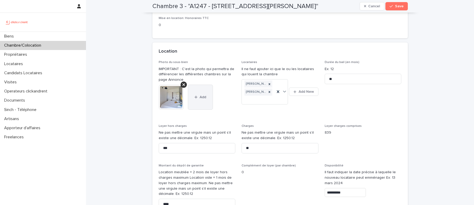
scroll to position [163, 0]
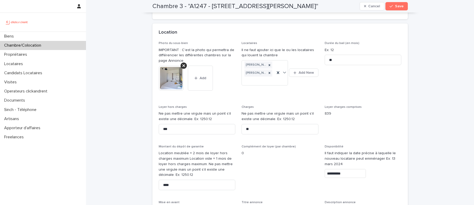
click at [183, 131] on input "***" at bounding box center [197, 129] width 77 height 10
type input "***"
click at [173, 183] on input "****" at bounding box center [197, 185] width 77 height 10
type input "****"
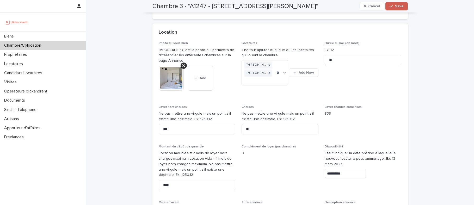
click at [403, 6] on span "Save" at bounding box center [399, 6] width 9 height 4
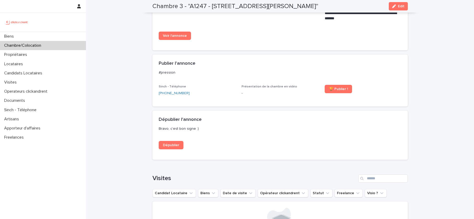
scroll to position [356, 0]
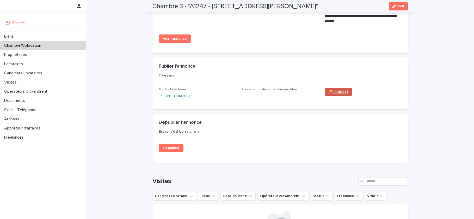
click at [336, 94] on span "🏆 Publier !" at bounding box center [338, 92] width 19 height 4
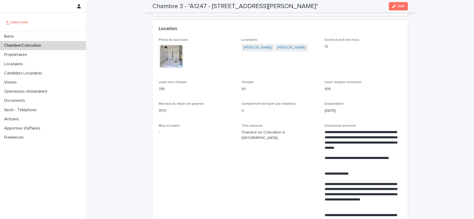
scroll to position [100, 0]
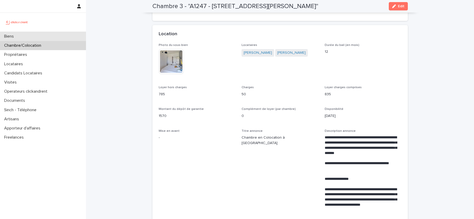
click at [42, 33] on div "Biens" at bounding box center [43, 36] width 86 height 9
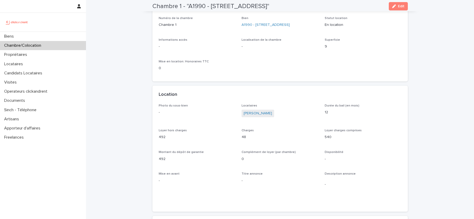
scroll to position [42, 0]
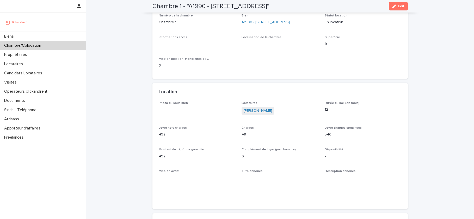
click at [259, 110] on link "[PERSON_NAME]" at bounding box center [258, 110] width 28 height 5
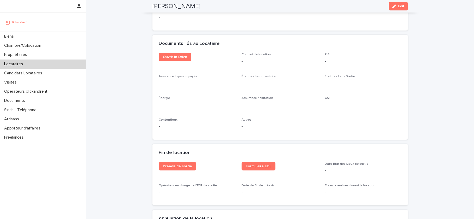
scroll to position [549, 0]
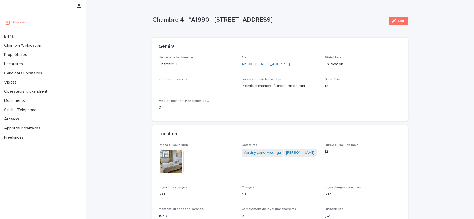
click at [295, 153] on link "Camille Leperlier" at bounding box center [300, 152] width 28 height 5
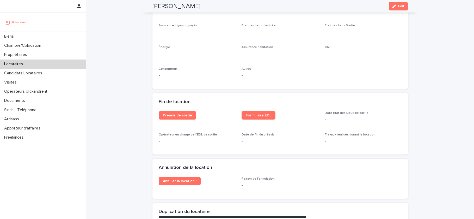
scroll to position [604, 0]
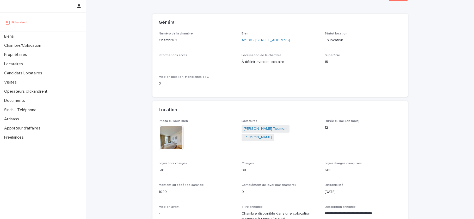
scroll to position [29, 0]
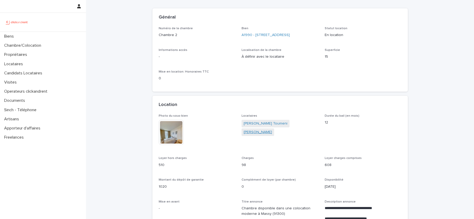
click at [265, 133] on link "[PERSON_NAME]" at bounding box center [258, 131] width 28 height 5
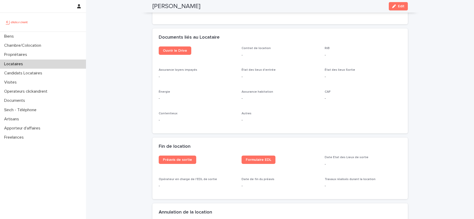
scroll to position [554, 0]
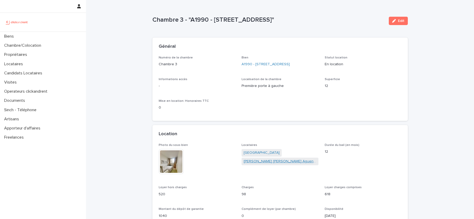
click at [259, 161] on link "[PERSON_NAME] [PERSON_NAME] Aguenou" at bounding box center [280, 161] width 73 height 5
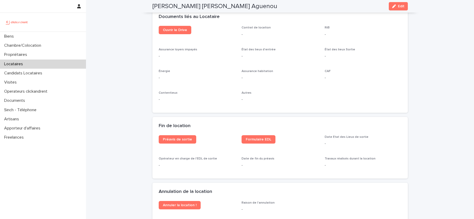
scroll to position [614, 0]
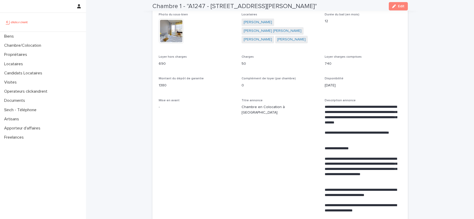
scroll to position [170, 0]
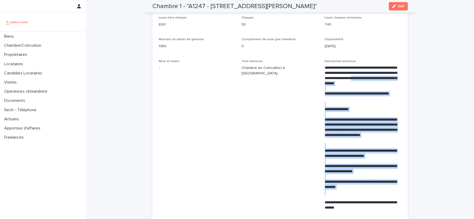
drag, startPoint x: 332, startPoint y: 89, endPoint x: 347, endPoint y: 199, distance: 110.9
click at [347, 199] on div "**********" at bounding box center [363, 137] width 77 height 145
click at [401, 6] on span "Edit" at bounding box center [401, 6] width 7 height 4
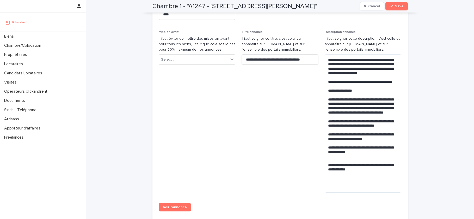
scroll to position [340, 0]
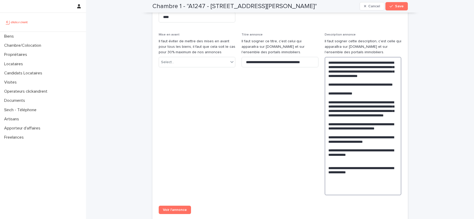
click at [330, 64] on textarea "**********" at bounding box center [363, 126] width 77 height 138
drag, startPoint x: 330, startPoint y: 64, endPoint x: 345, endPoint y: 192, distance: 128.6
click at [343, 178] on textarea "**********" at bounding box center [363, 126] width 77 height 138
drag, startPoint x: 345, startPoint y: 192, endPoint x: 355, endPoint y: 189, distance: 10.7
click at [355, 189] on textarea "**********" at bounding box center [363, 126] width 77 height 138
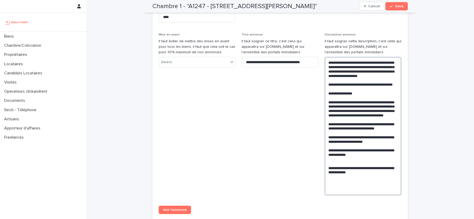
drag, startPoint x: 359, startPoint y: 186, endPoint x: 316, endPoint y: 49, distance: 142.9
click at [316, 49] on div "Photo du sous-bien IMPORTANT : C'est la photo qui permettra de différencier les…" at bounding box center [280, 41] width 243 height 353
click at [279, 113] on span "**********" at bounding box center [280, 116] width 77 height 167
click at [269, 66] on input "**********" at bounding box center [280, 62] width 77 height 10
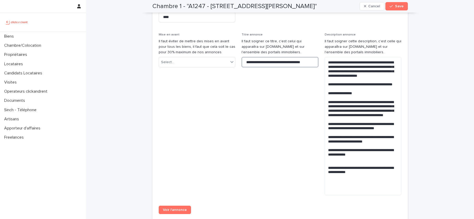
click at [269, 66] on input "**********" at bounding box center [280, 62] width 77 height 10
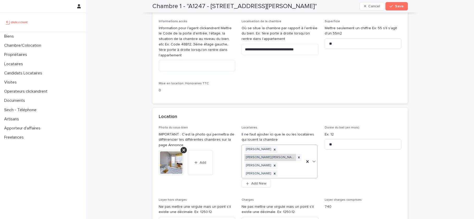
scroll to position [71, 0]
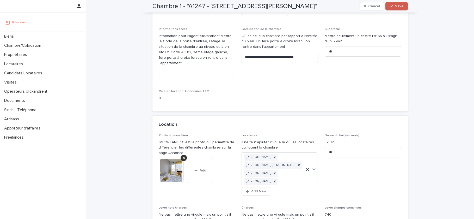
click at [402, 8] on span "Save" at bounding box center [399, 6] width 9 height 4
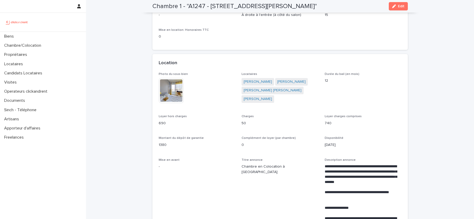
scroll to position [0, 0]
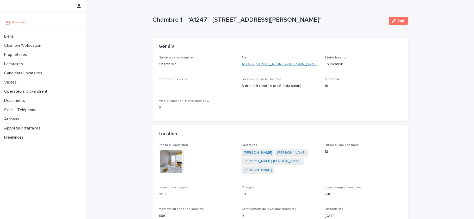
click at [257, 67] on link "A1247 - 1 rue Charlotte Perriand, Clichy-la-Garenne 92110" at bounding box center [280, 64] width 76 height 5
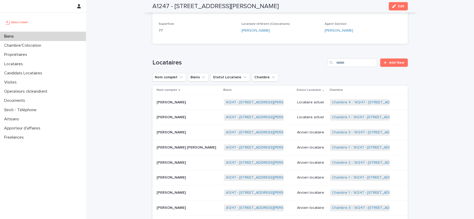
click at [287, 86] on th "Biens" at bounding box center [258, 90] width 73 height 9
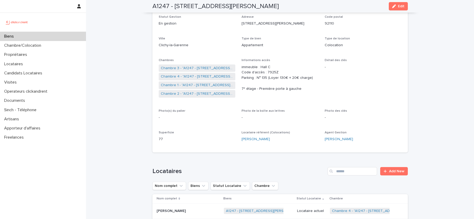
scroll to position [23, 0]
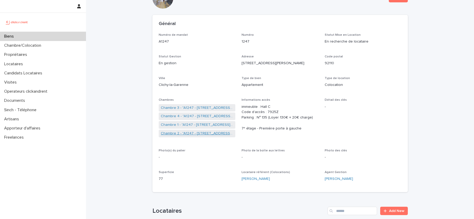
click at [185, 132] on link "Chambre 2 - "A1247 - 1 rue Charlotte Perriand, Clichy-la-Garenne 92110"" at bounding box center [197, 133] width 73 height 5
click at [198, 106] on link "Chambre 3 - "A1247 - 1 rue Charlotte Perriand, Clichy-la-Garenne 92110"" at bounding box center [197, 107] width 73 height 5
click at [196, 116] on link "Chambre 4 - "A1247 - 1 rue Charlotte Perriand, Clichy-la-Garenne 92110"" at bounding box center [197, 115] width 73 height 5
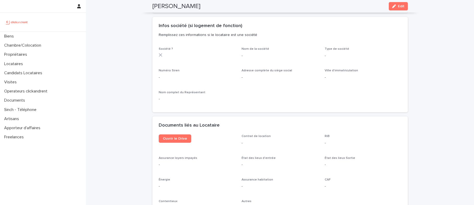
scroll to position [434, 0]
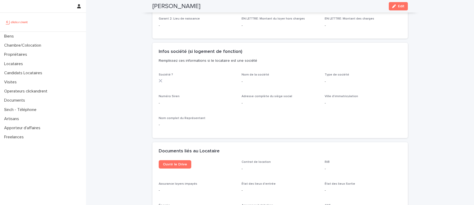
click at [172, 171] on div "Ouvrir le Drive" at bounding box center [197, 166] width 77 height 13
click at [177, 165] on span "Ouvrir le Drive" at bounding box center [175, 165] width 24 height 4
